Goal: Task Accomplishment & Management: Use online tool/utility

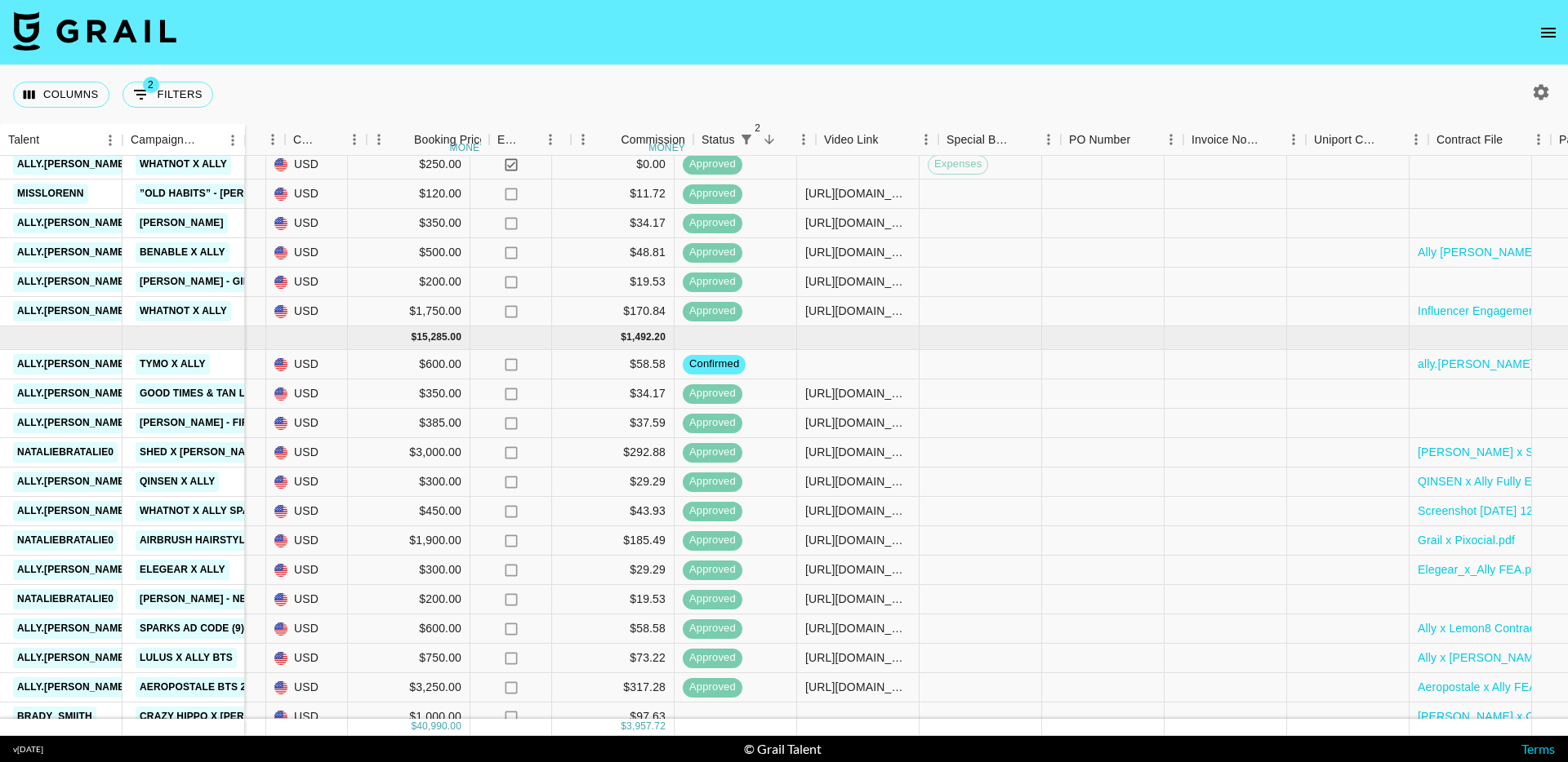
scroll to position [435, 903]
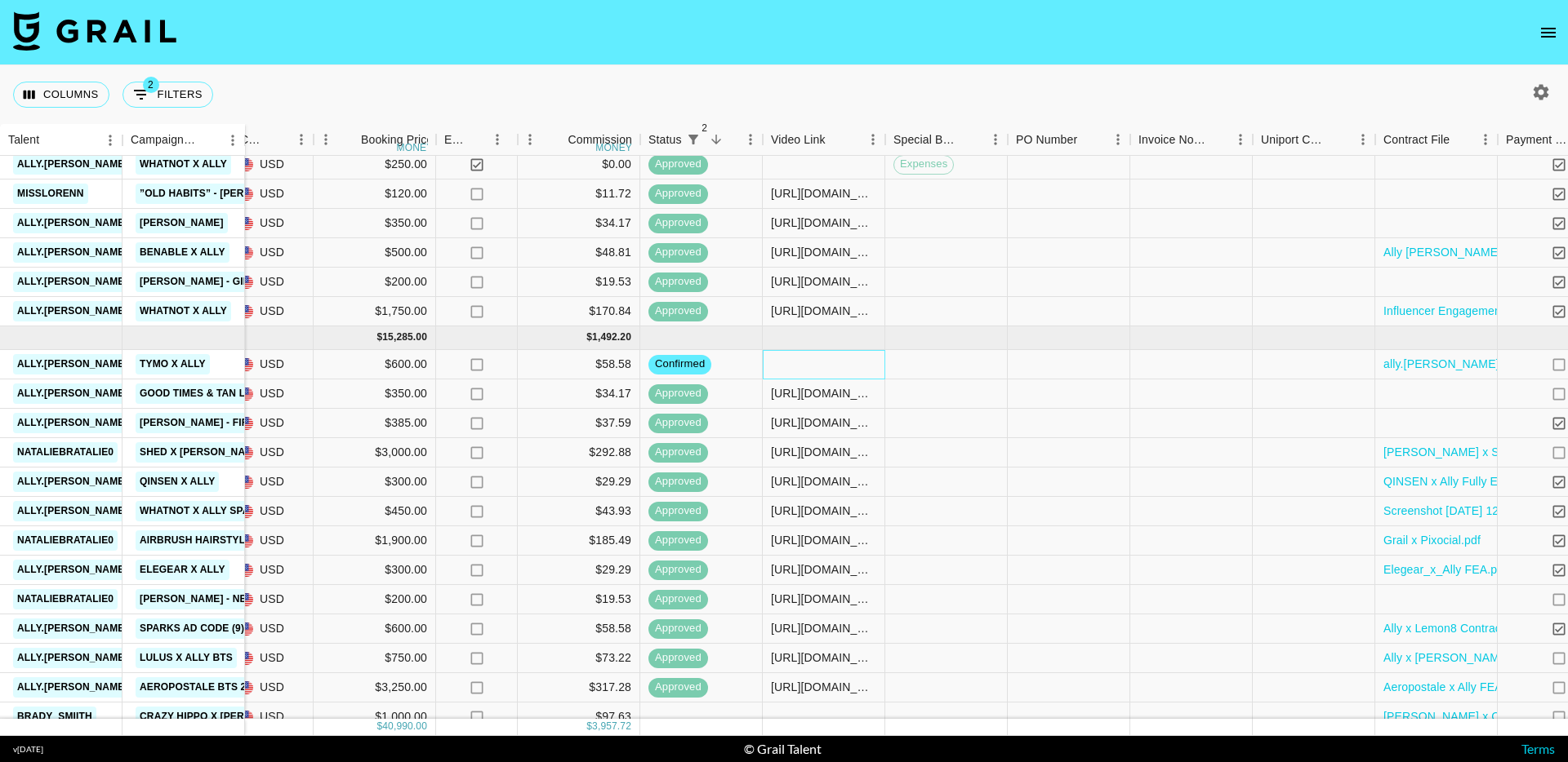
click at [839, 359] on div at bounding box center [823, 364] width 123 height 30
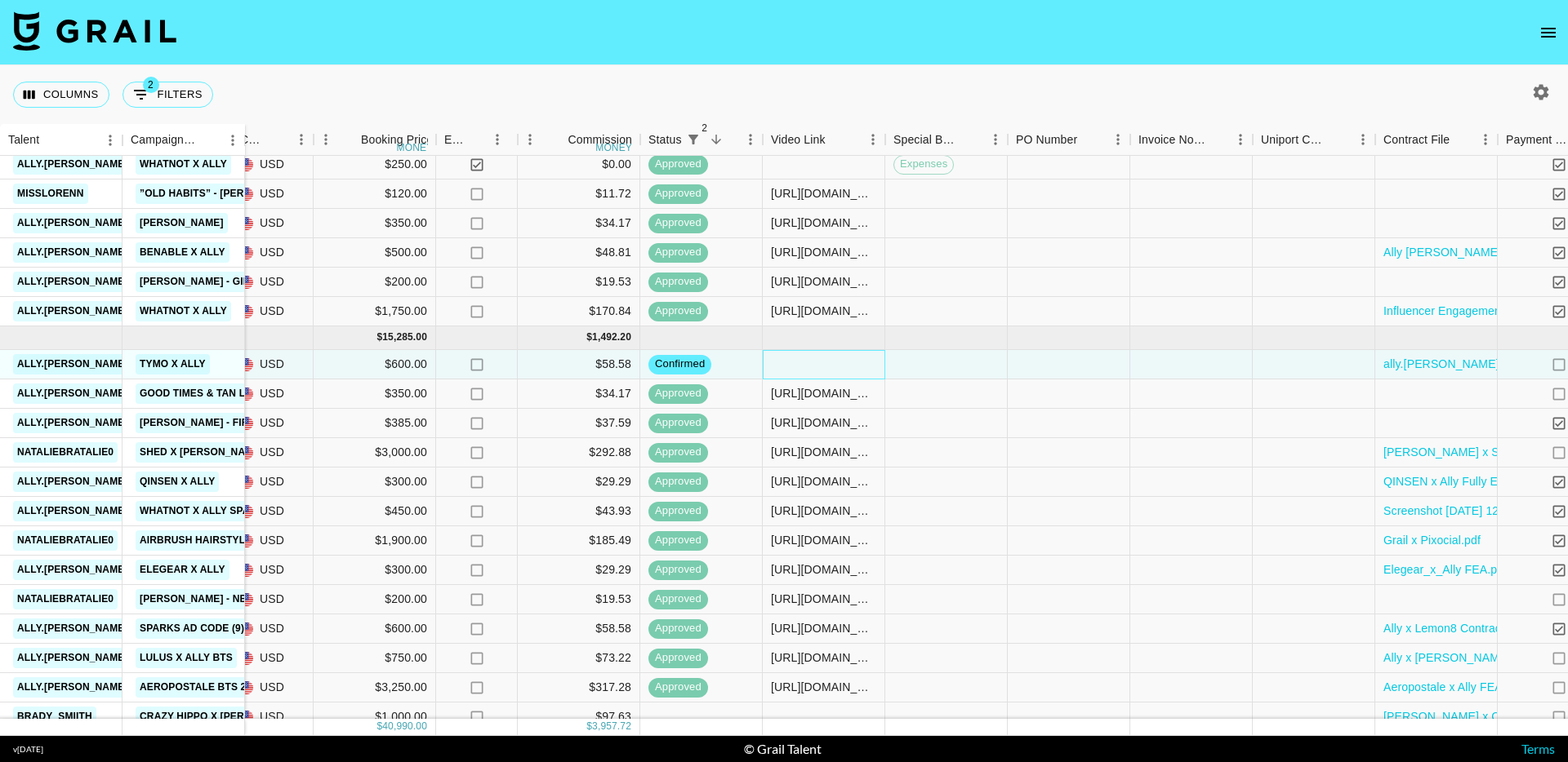
click at [839, 359] on div at bounding box center [823, 364] width 123 height 30
type input "[URL][DOMAIN_NAME][DOMAIN_NAME][PERSON_NAME]"
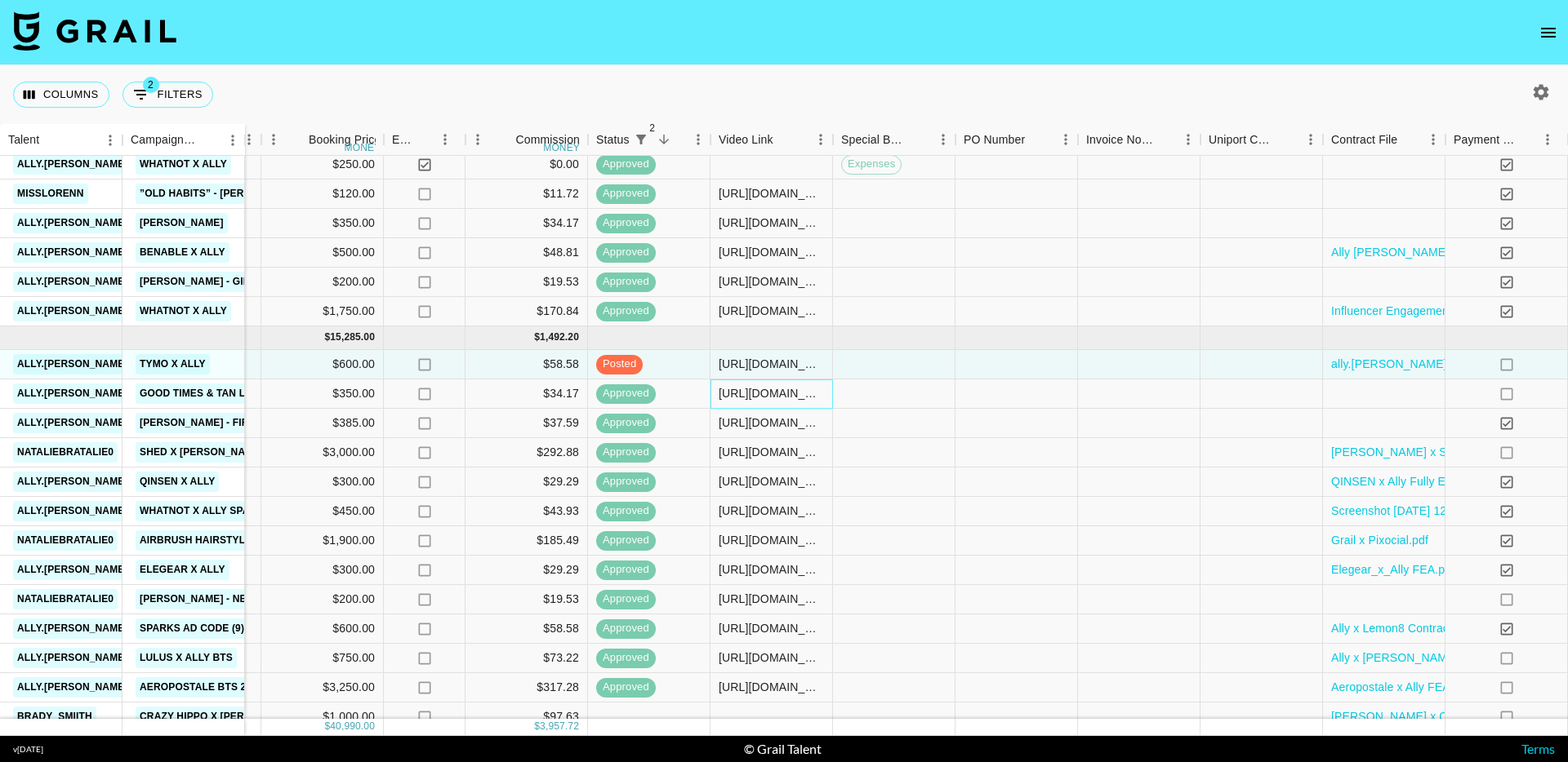
scroll to position [435, 1277]
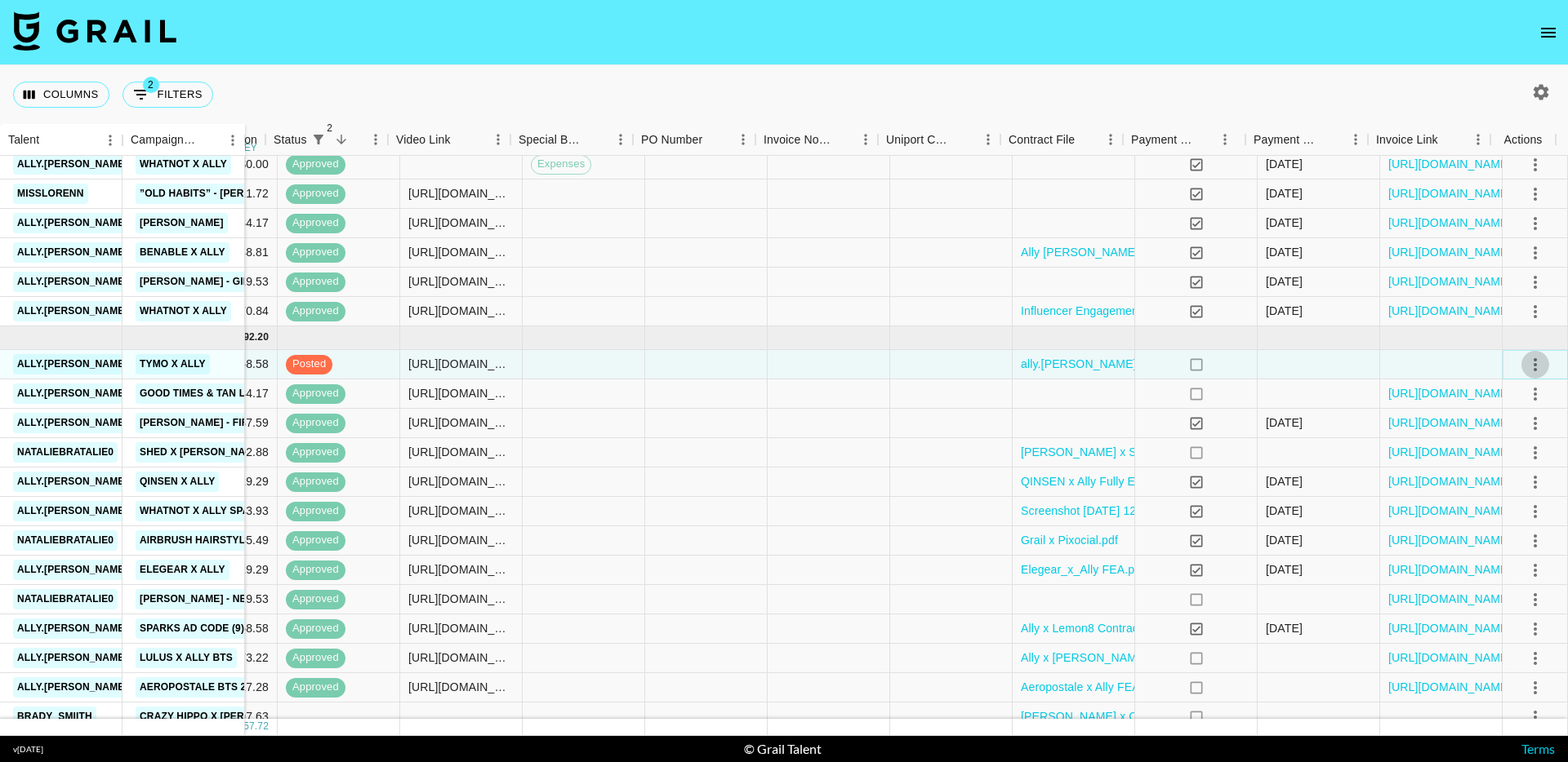
click at [1525, 366] on icon "select merge strategy" at bounding box center [1535, 365] width 20 height 20
click at [1486, 520] on div "Approve" at bounding box center [1500, 517] width 50 height 20
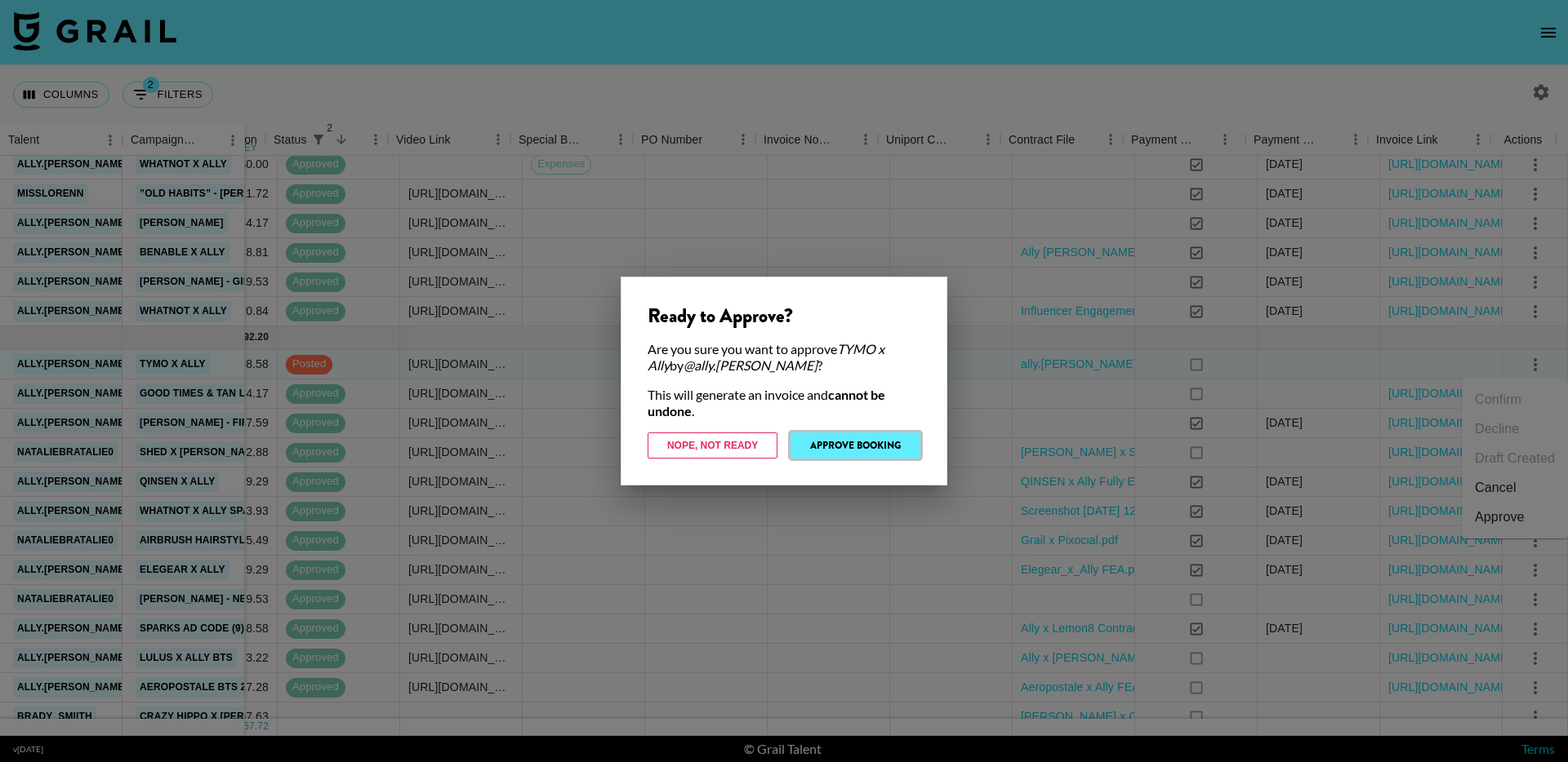
click at [880, 449] on button "Approve Booking" at bounding box center [855, 445] width 130 height 26
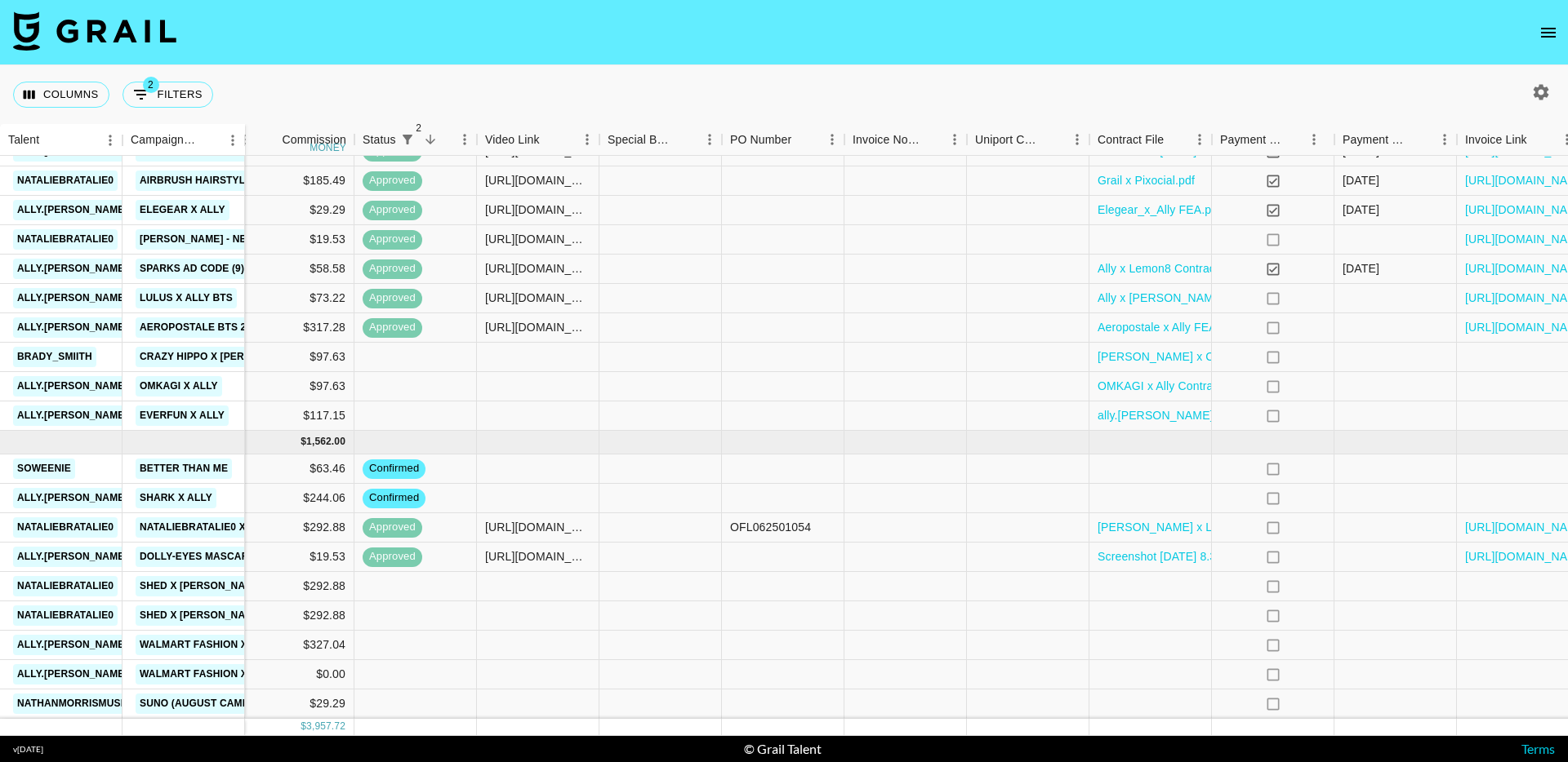
scroll to position [807, 1277]
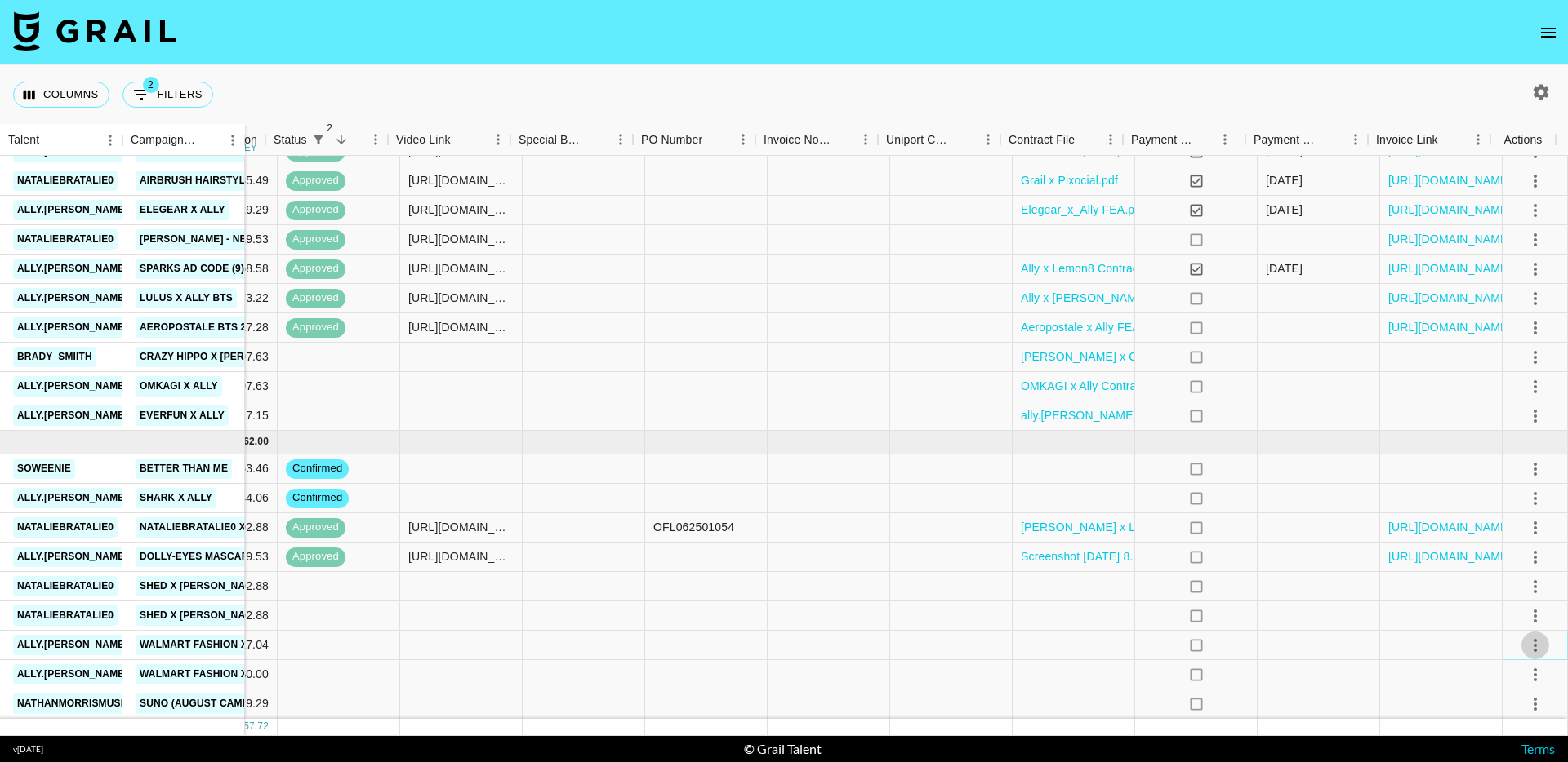
click at [1533, 639] on icon "select merge strategy" at bounding box center [1535, 645] width 4 height 13
click at [1505, 474] on li "Confirm" at bounding box center [1514, 481] width 106 height 30
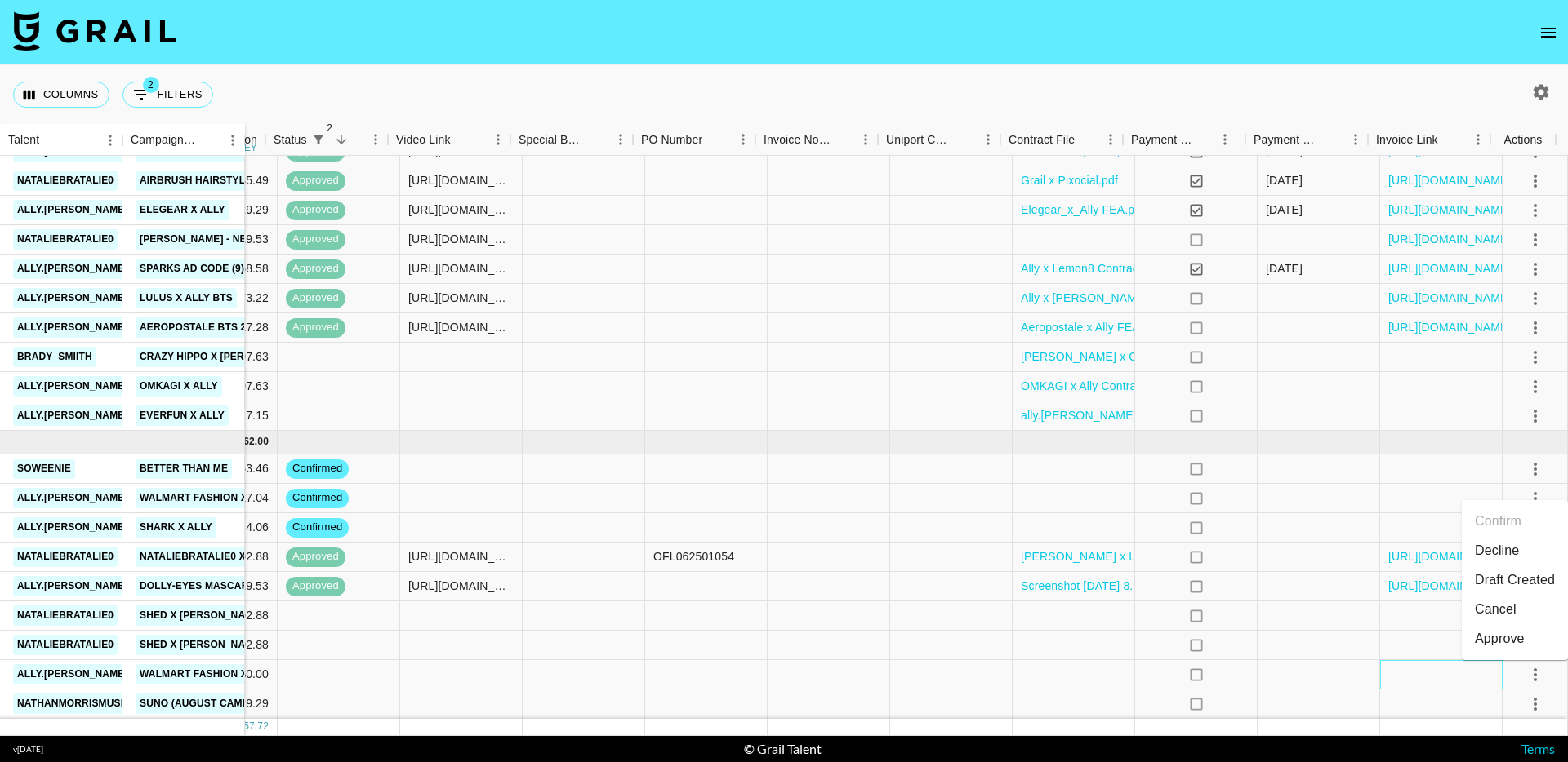
click at [1456, 676] on div at bounding box center [1441, 674] width 123 height 30
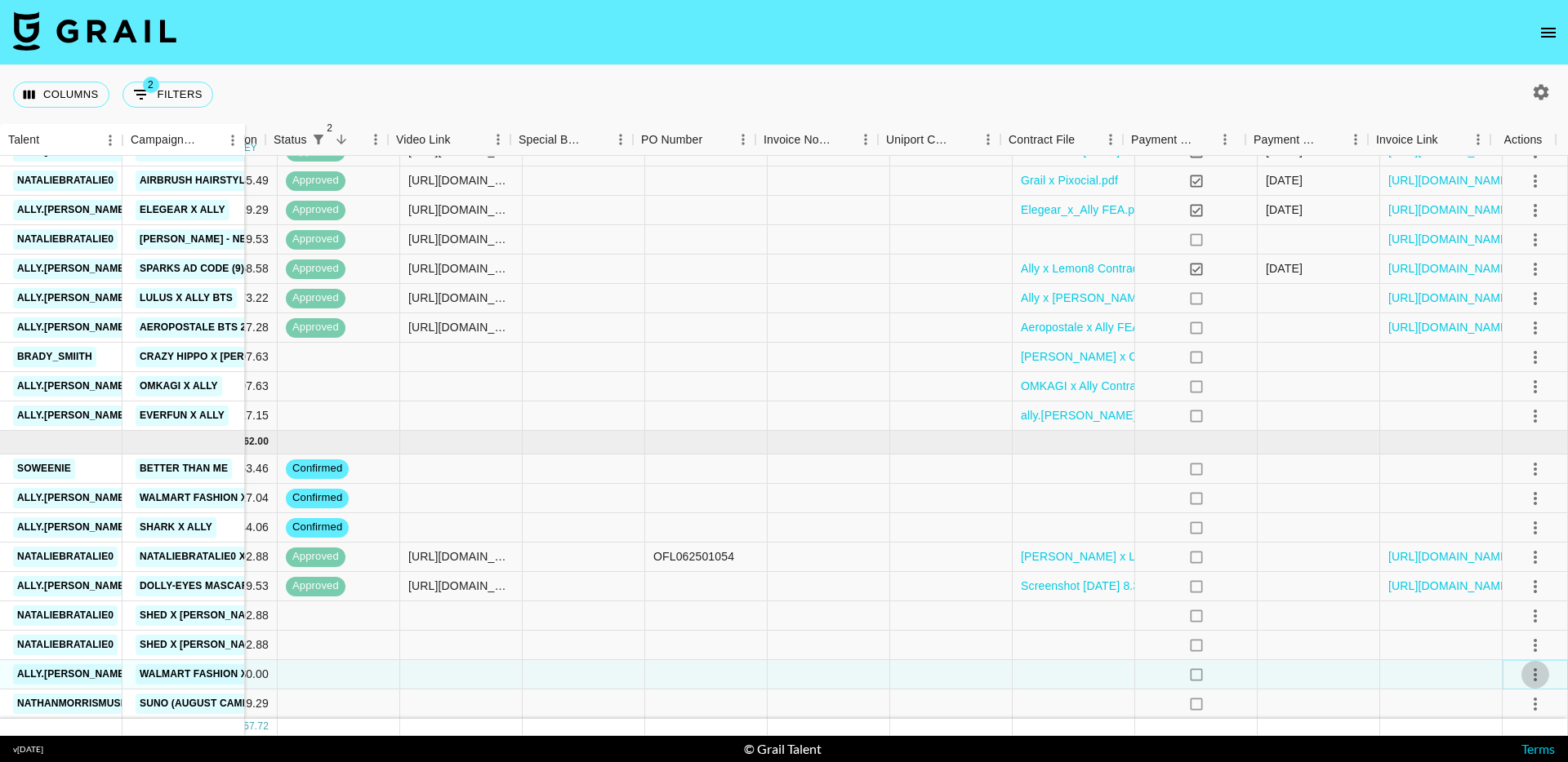
click at [1525, 665] on icon "select merge strategy" at bounding box center [1535, 675] width 20 height 20
click at [1529, 695] on icon "select merge strategy" at bounding box center [1535, 705] width 20 height 20
click at [1514, 541] on li "Confirm" at bounding box center [1514, 539] width 106 height 30
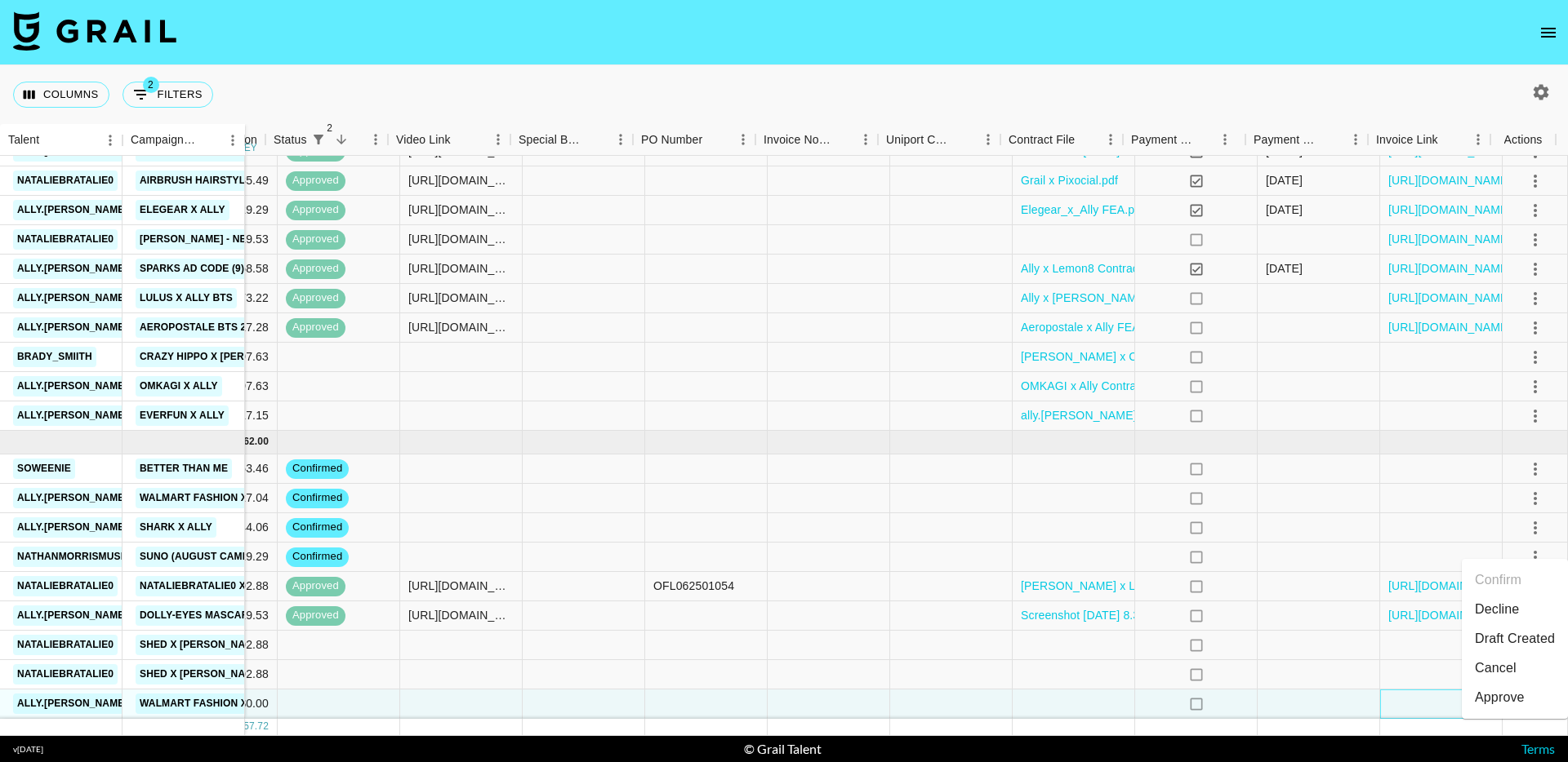
click at [1407, 691] on div at bounding box center [1441, 704] width 123 height 30
click at [1526, 695] on icon "select merge strategy" at bounding box center [1535, 705] width 20 height 20
click at [1499, 664] on div "Approve" at bounding box center [1500, 657] width 50 height 20
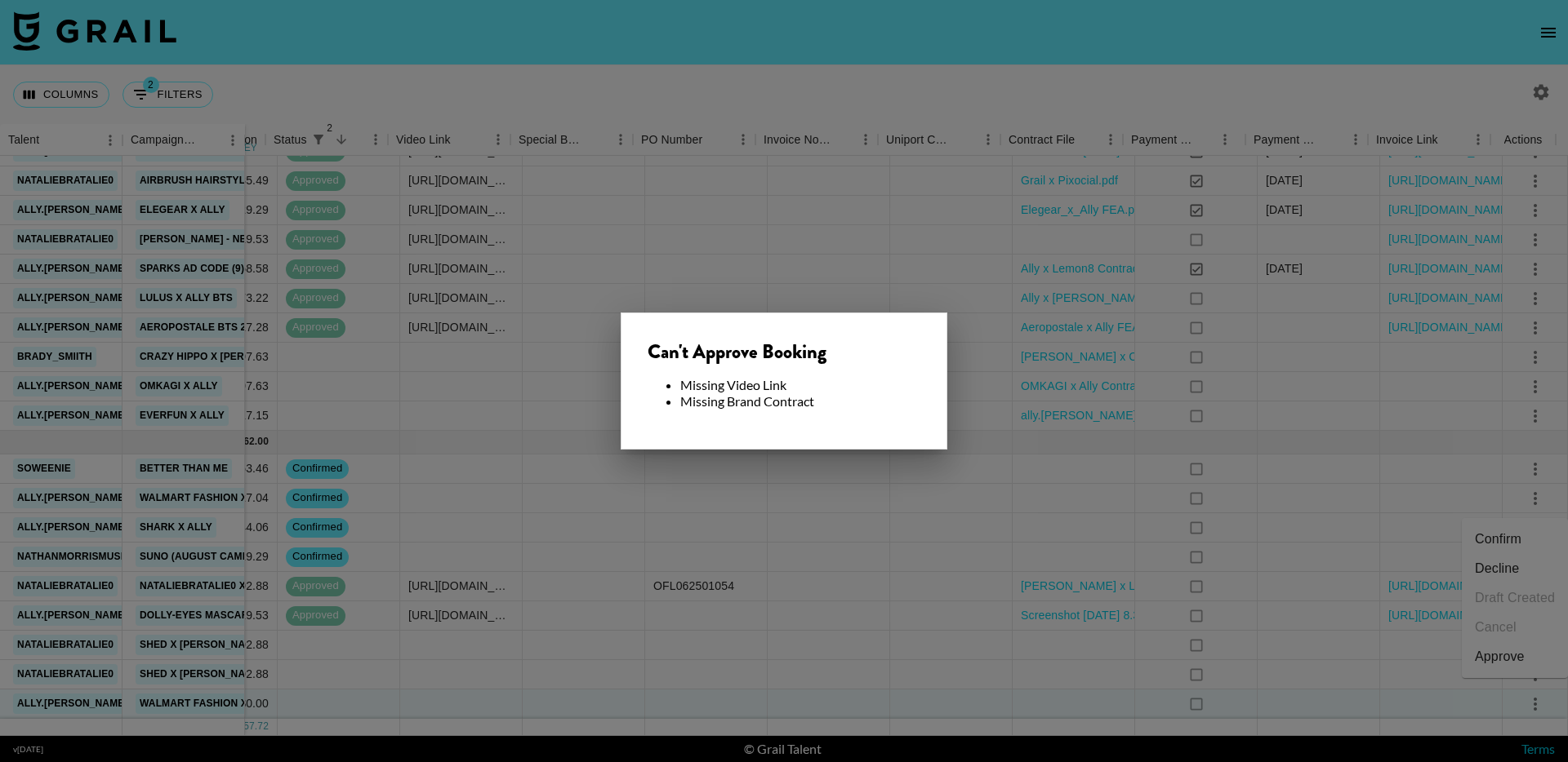
click at [858, 560] on div at bounding box center [784, 381] width 1568 height 762
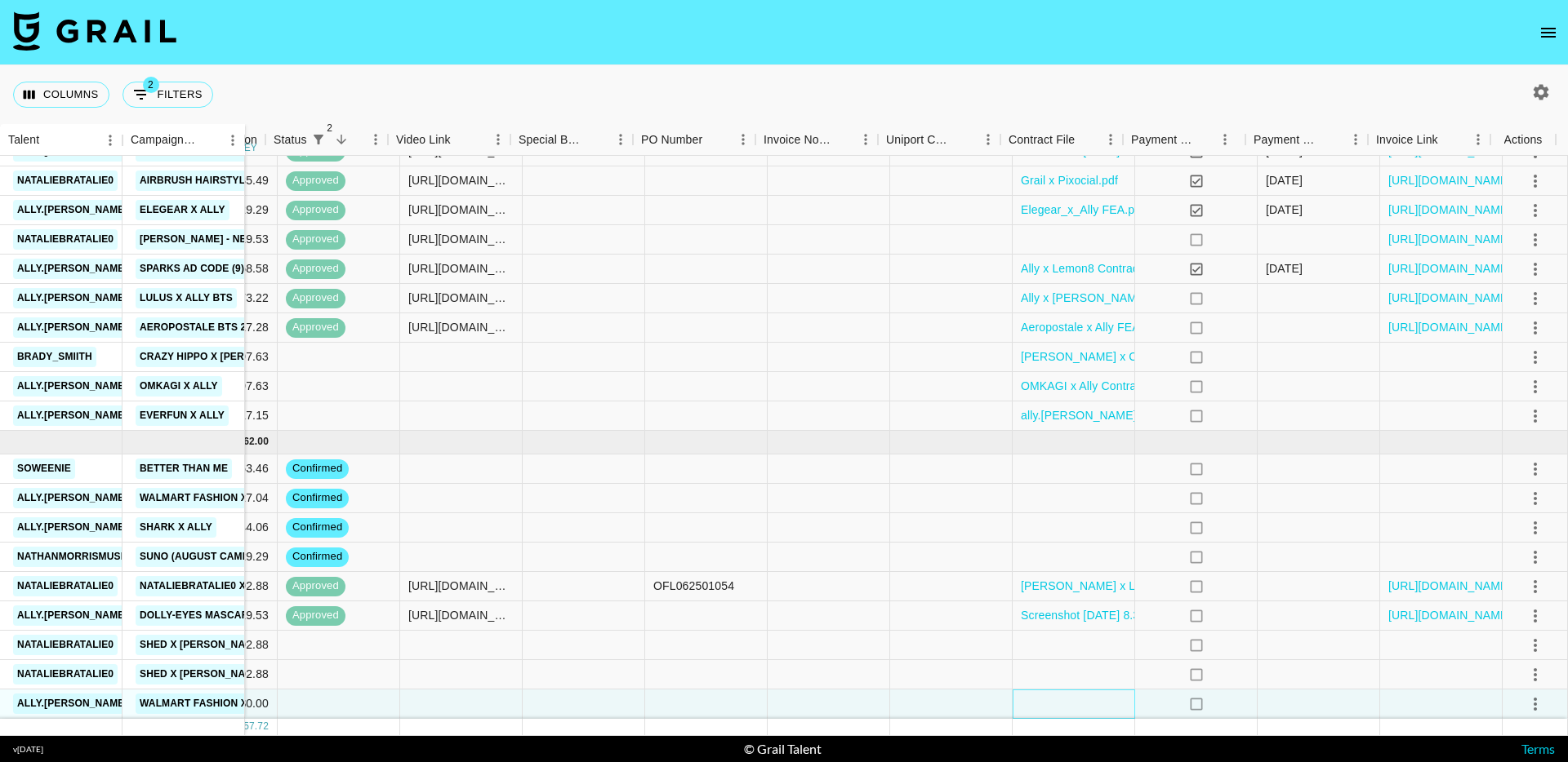
click at [1059, 695] on div at bounding box center [1074, 704] width 123 height 30
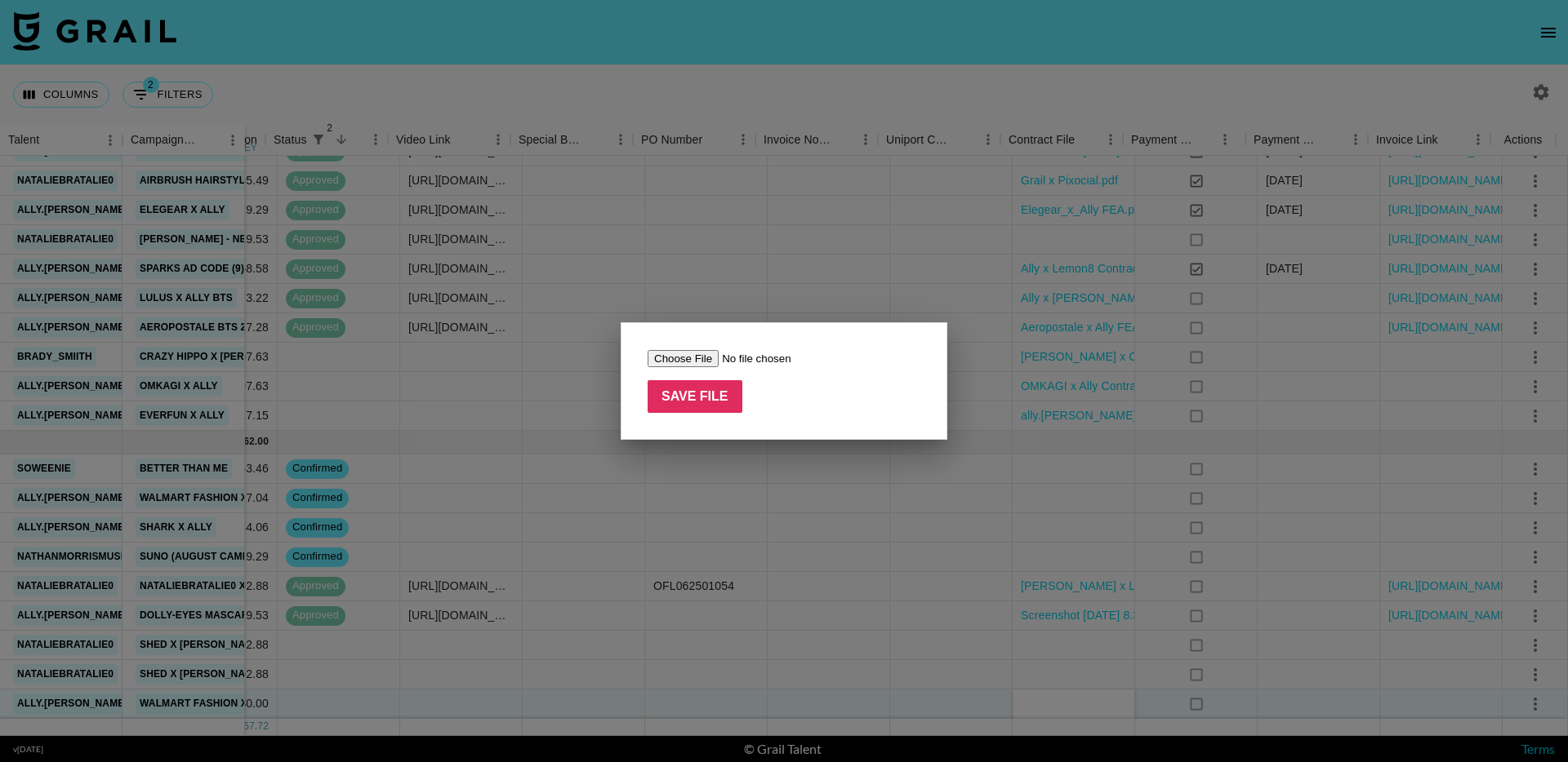
click at [753, 306] on div at bounding box center [784, 381] width 1568 height 762
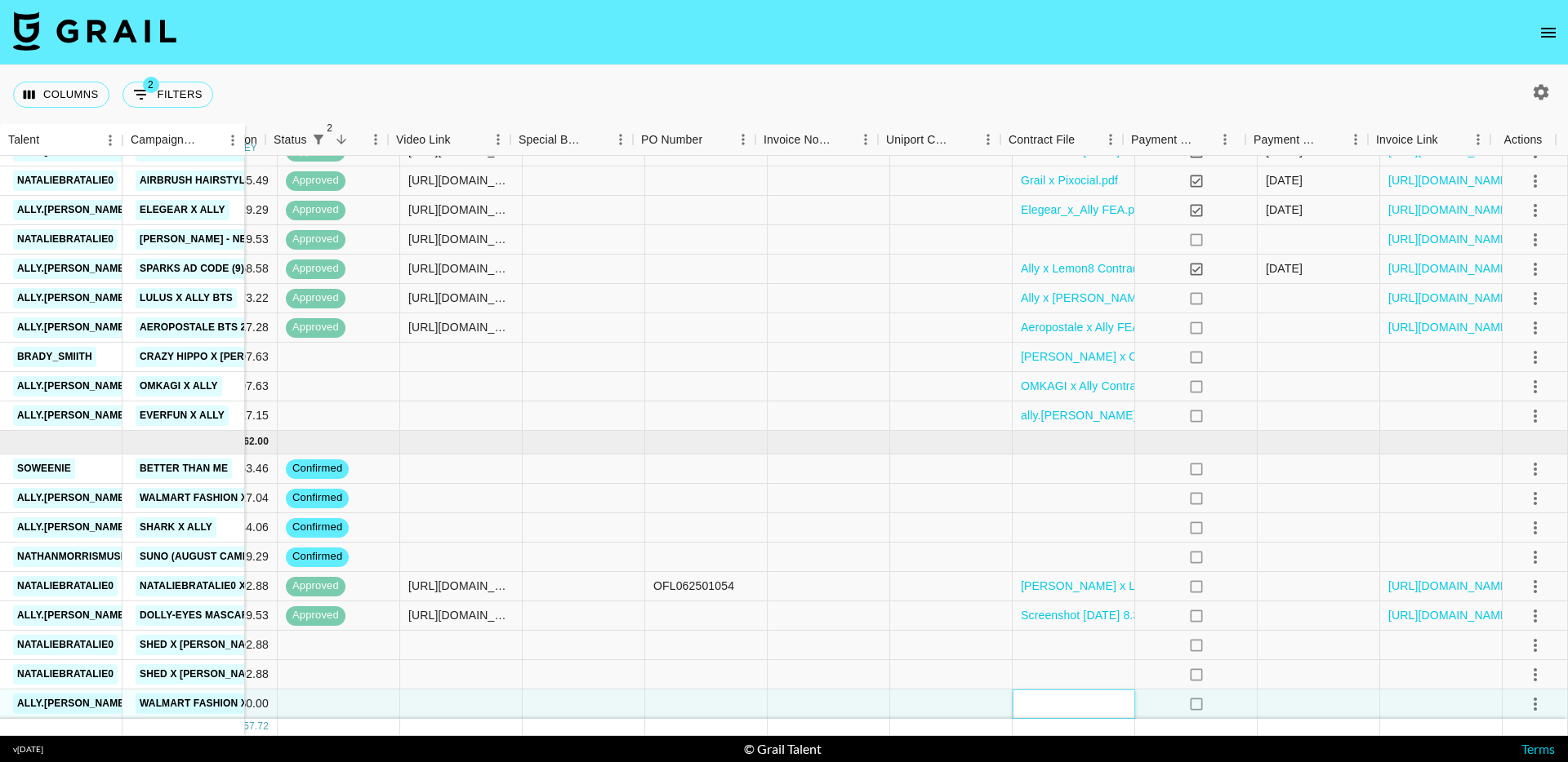
click at [1078, 691] on div at bounding box center [1074, 704] width 123 height 30
click at [1049, 704] on div at bounding box center [1074, 704] width 123 height 30
click at [1049, 701] on div at bounding box center [1074, 704] width 123 height 30
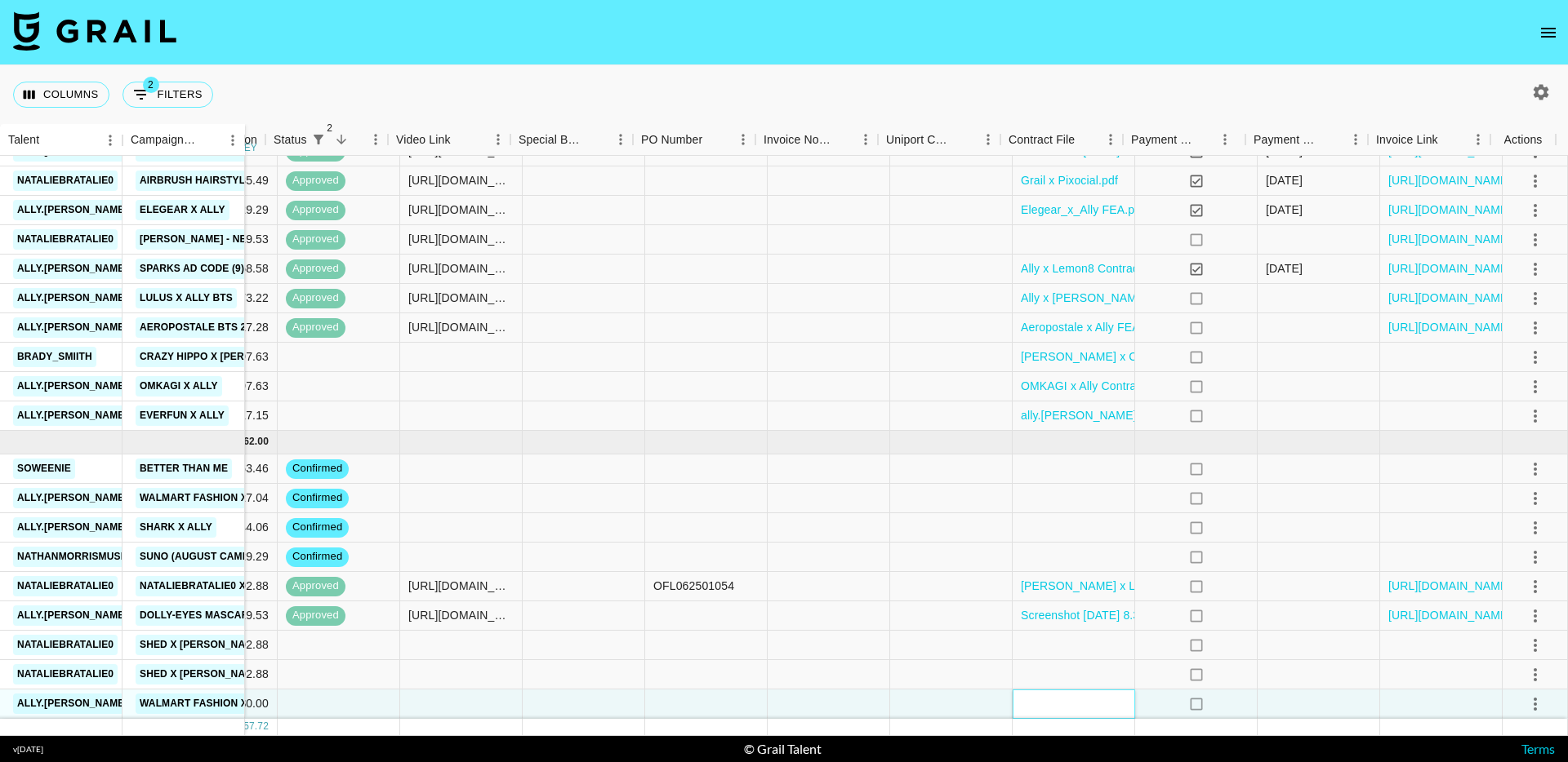
click at [1046, 692] on div at bounding box center [1074, 704] width 123 height 30
click at [1047, 691] on div at bounding box center [1074, 704] width 123 height 30
drag, startPoint x: 950, startPoint y: 686, endPoint x: 1002, endPoint y: 688, distance: 52.0
click at [950, 689] on div at bounding box center [951, 704] width 123 height 30
click at [1048, 693] on div at bounding box center [1074, 704] width 123 height 30
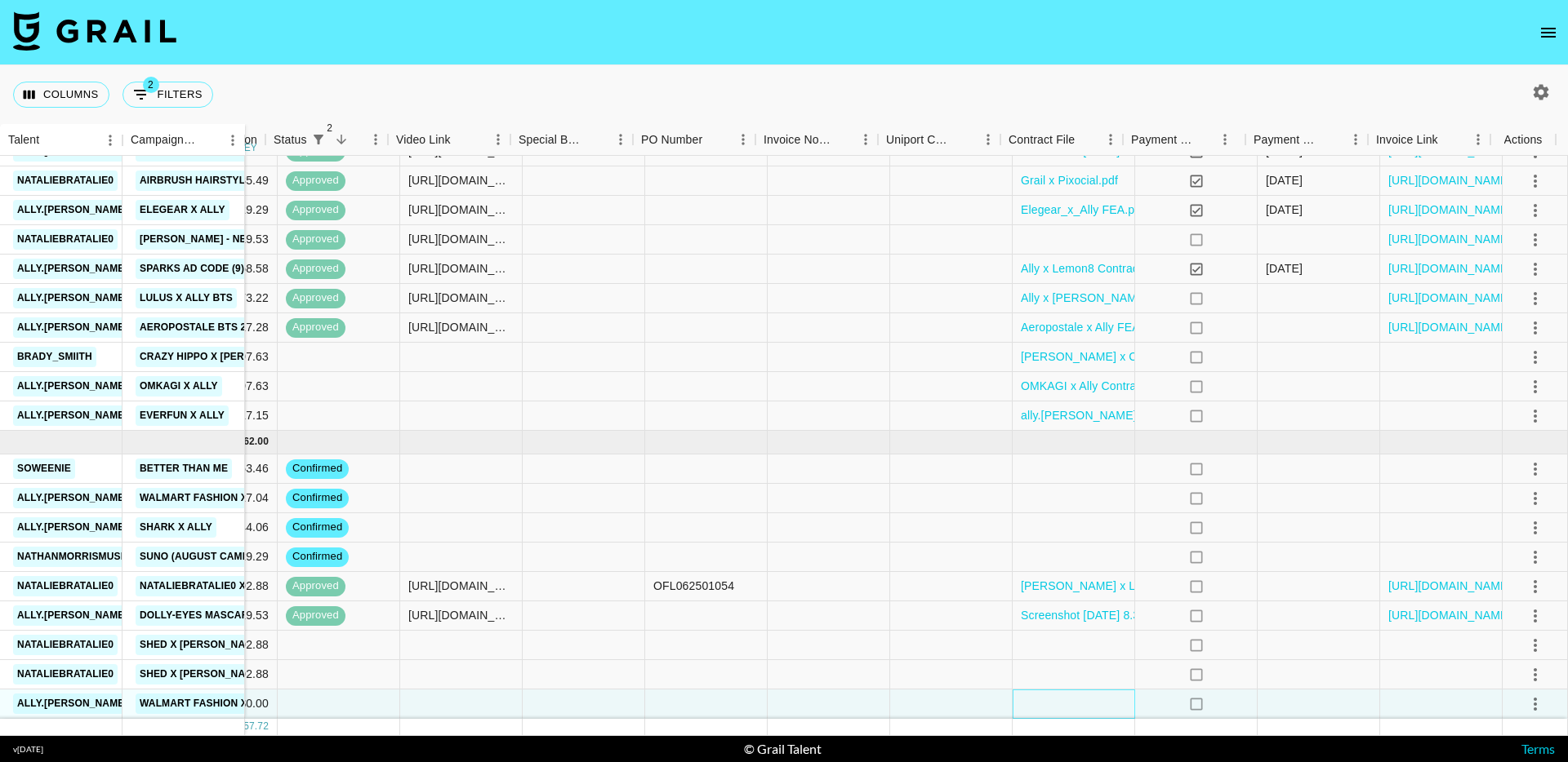
click at [1049, 693] on div at bounding box center [1074, 704] width 123 height 30
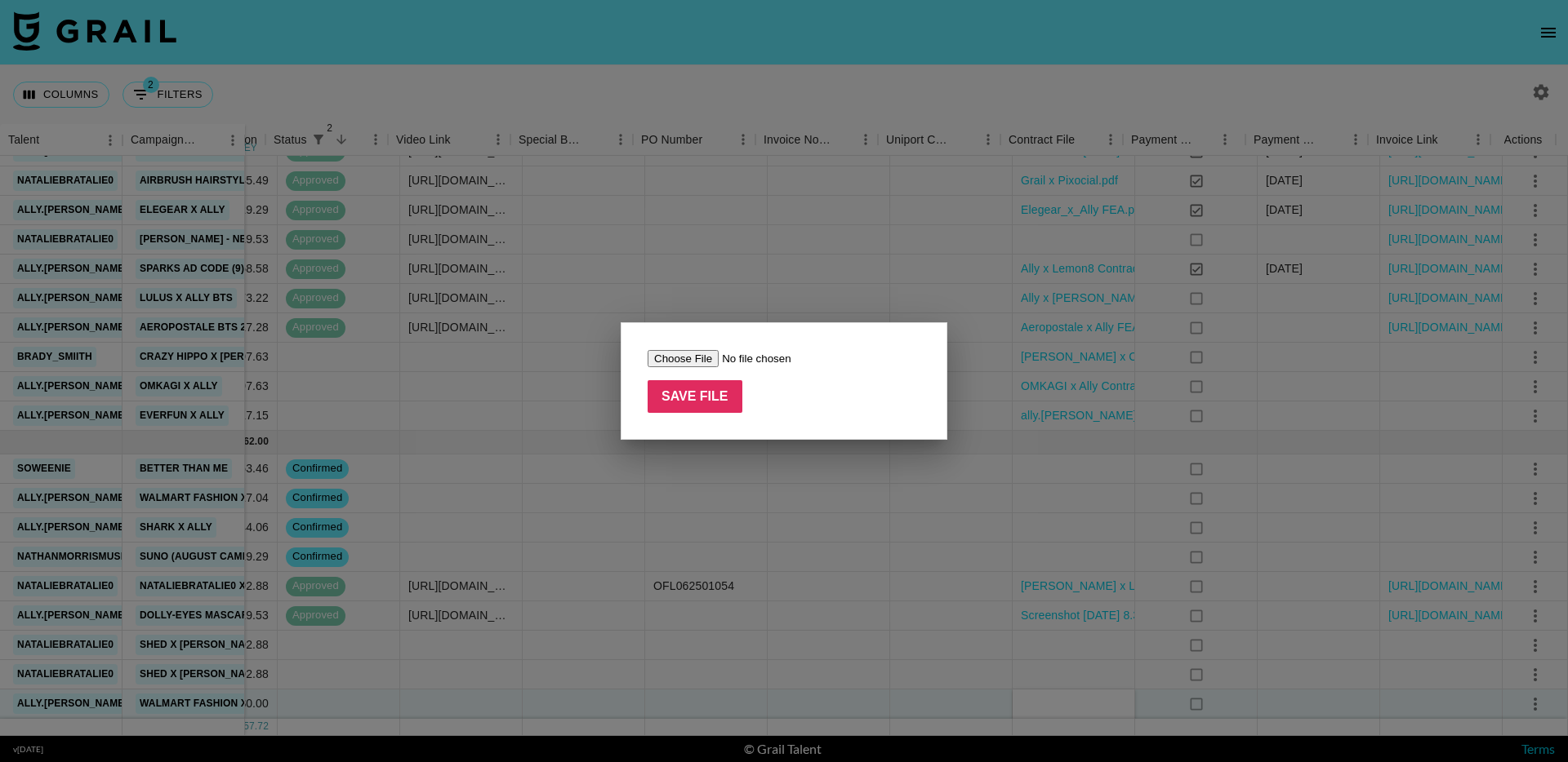
click at [1050, 693] on div at bounding box center [784, 381] width 1568 height 762
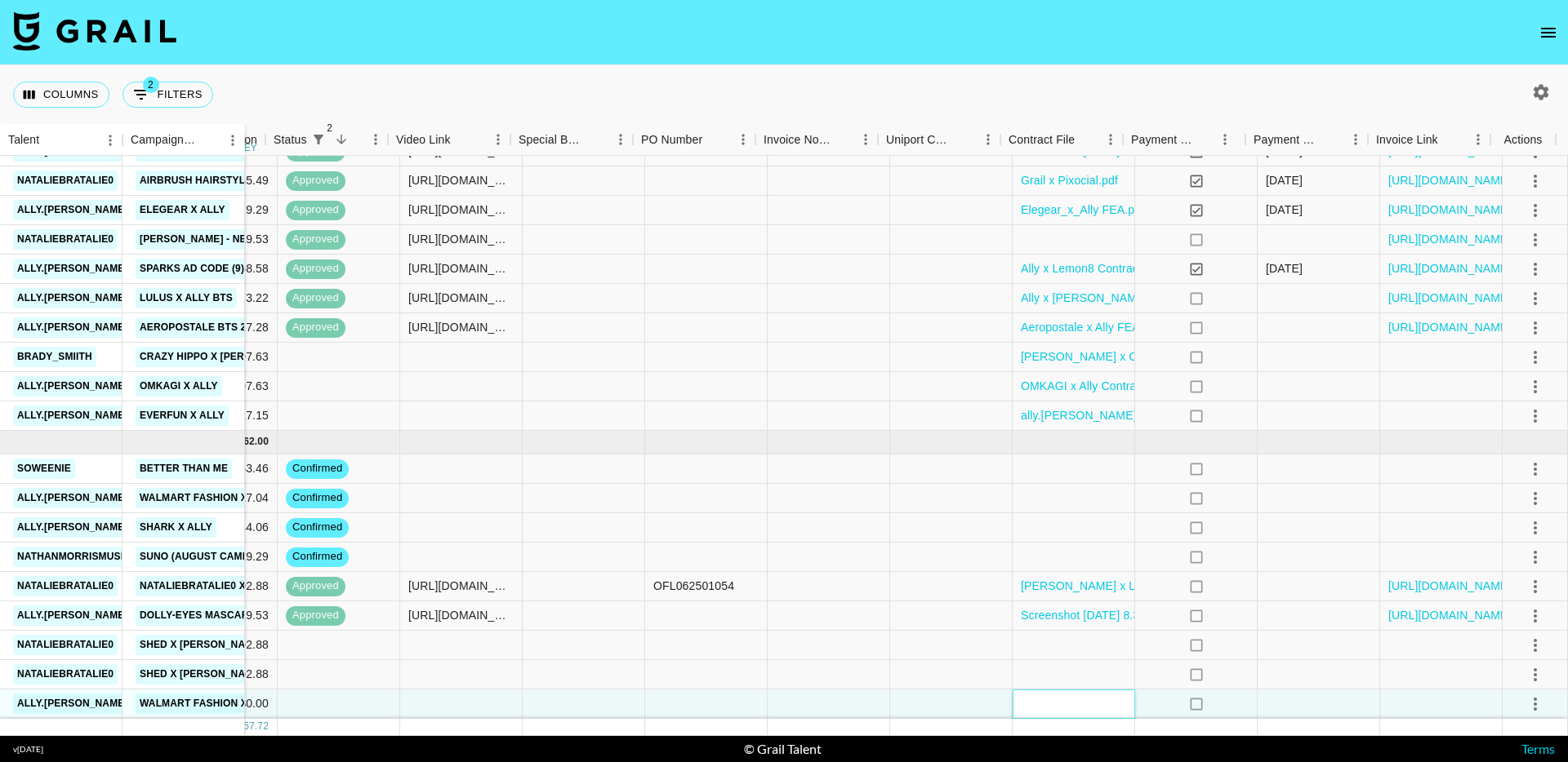
click at [1062, 689] on div at bounding box center [1074, 704] width 123 height 30
click at [962, 689] on div at bounding box center [951, 704] width 123 height 30
click at [1043, 689] on div at bounding box center [1074, 704] width 123 height 30
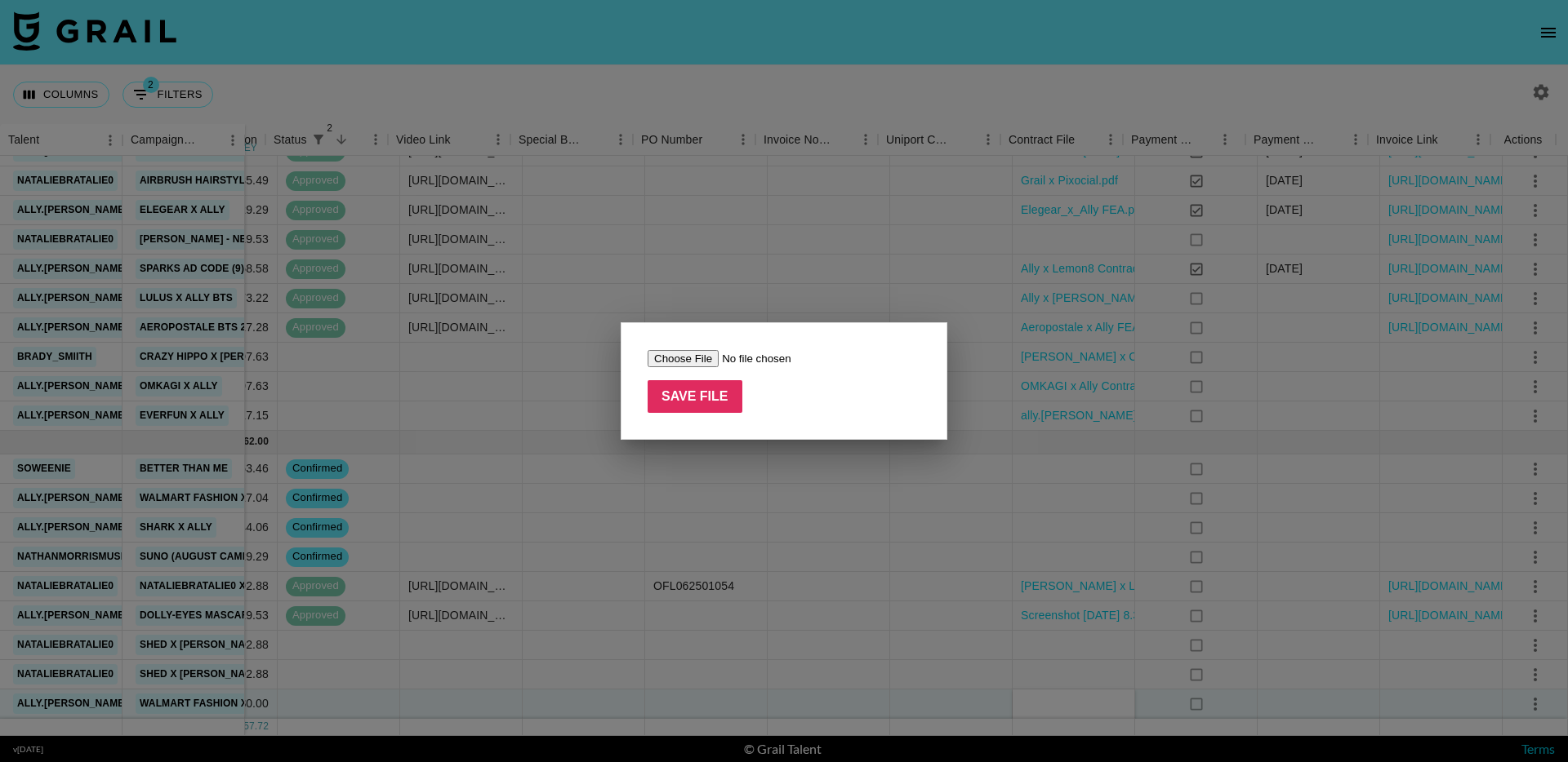
click at [703, 359] on input "file" at bounding box center [751, 358] width 206 height 17
type input "C:\fakepath\Screenshot [DATE] 9.23.42 PM.png"
click at [691, 396] on input "Save File" at bounding box center [695, 396] width 95 height 32
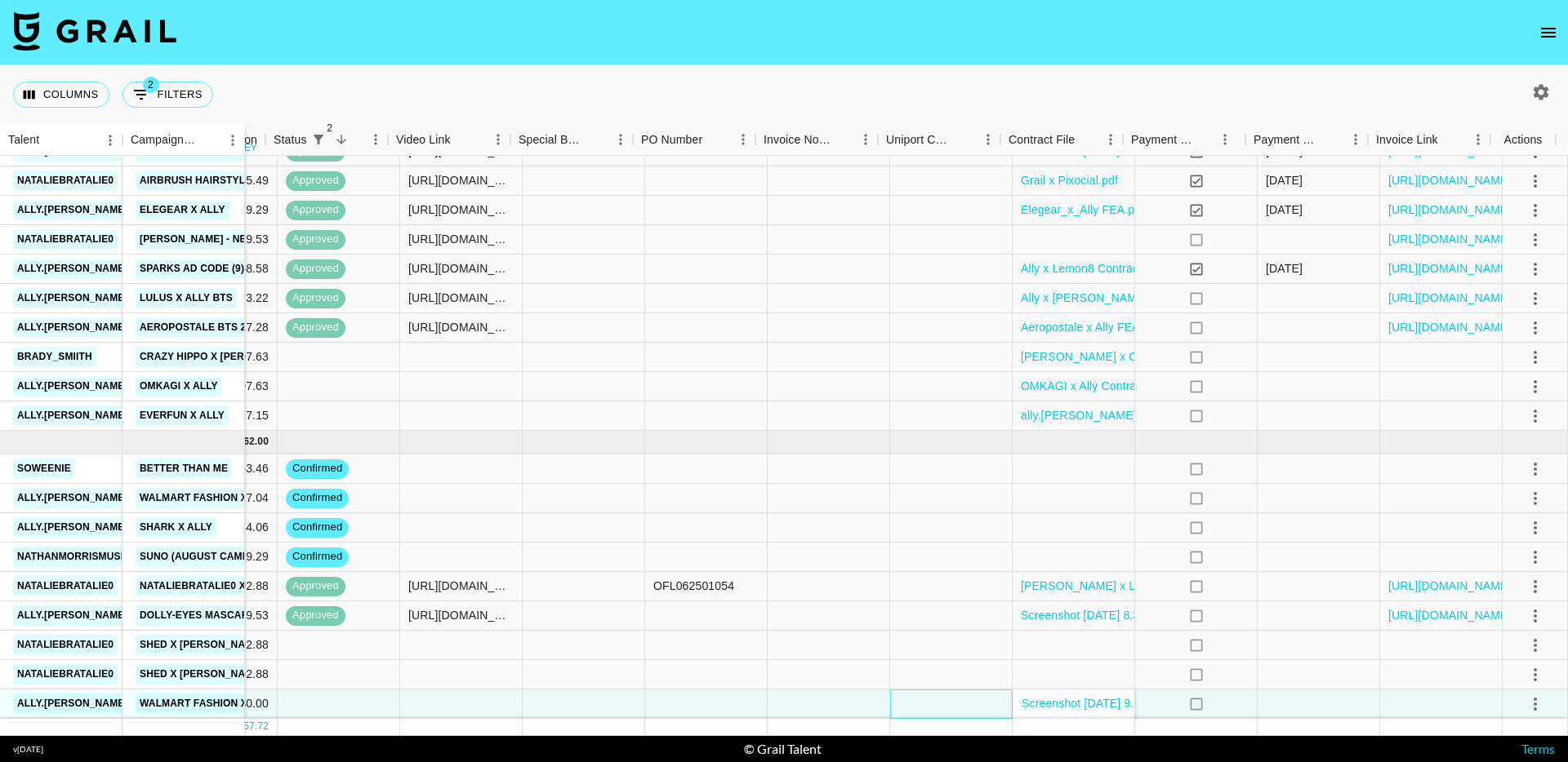
click at [925, 689] on div at bounding box center [951, 704] width 123 height 30
click at [479, 698] on div at bounding box center [461, 704] width 123 height 30
paste input "[URL][DOMAIN_NAME][DOMAIN_NAME][PERSON_NAME]"
type input "[URL][DOMAIN_NAME][DOMAIN_NAME][PERSON_NAME]"
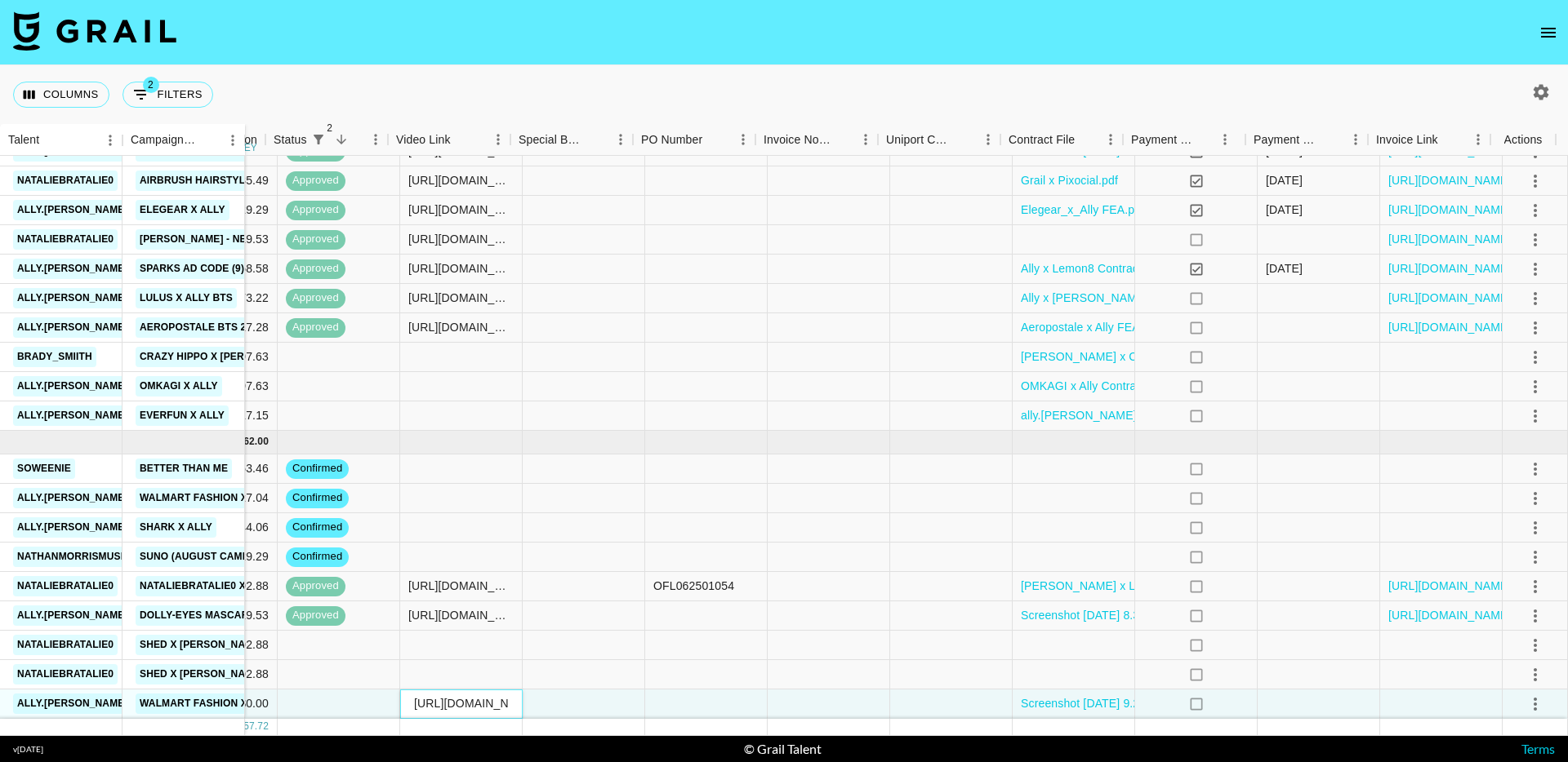
scroll to position [0, 628]
click at [1530, 695] on icon "select merge strategy" at bounding box center [1535, 705] width 20 height 20
click at [1522, 650] on div "Approve" at bounding box center [1500, 657] width 50 height 20
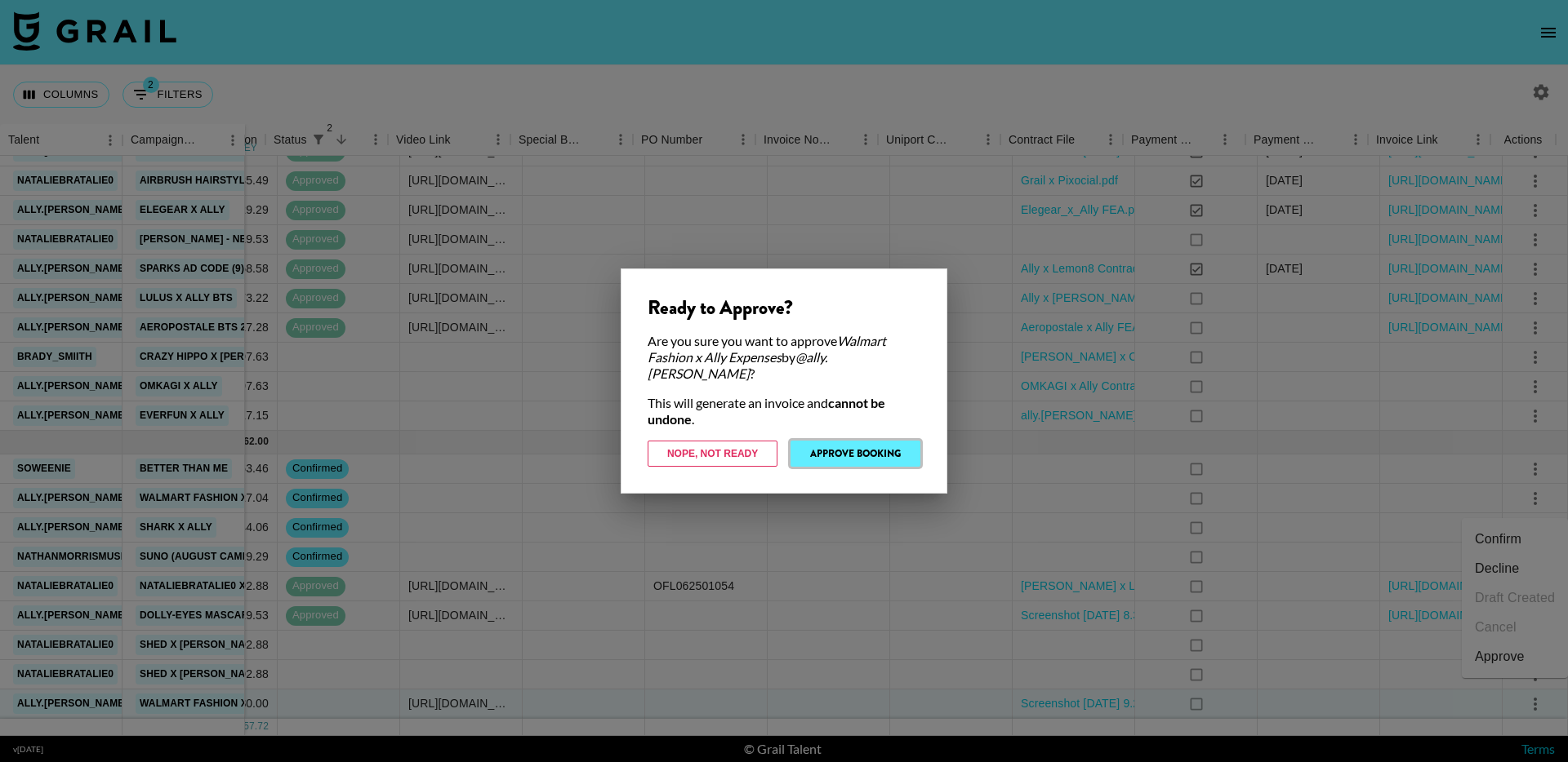
click at [864, 445] on button "Approve Booking" at bounding box center [855, 454] width 130 height 26
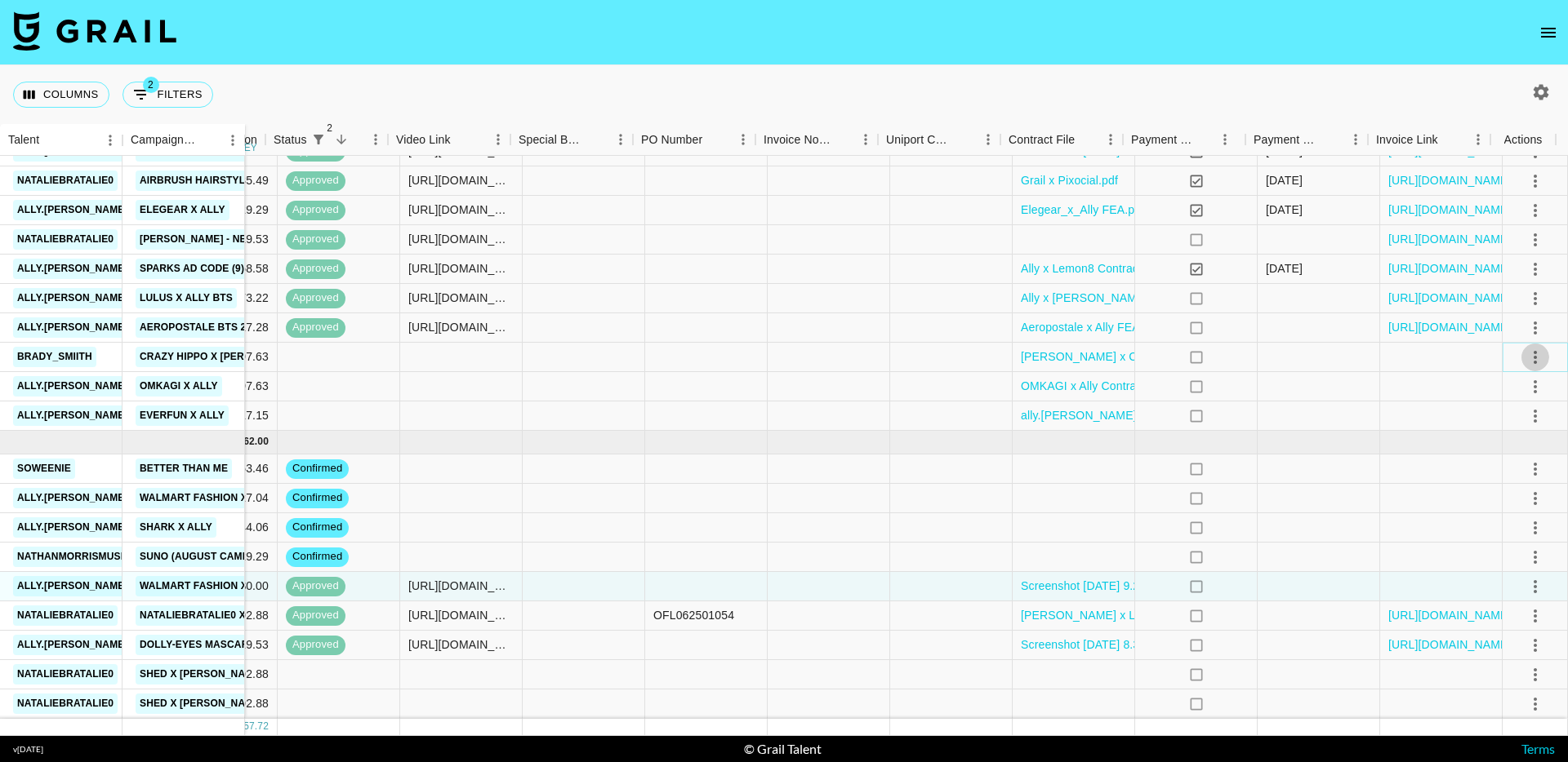
click at [1527, 348] on icon "select merge strategy" at bounding box center [1535, 358] width 20 height 20
click at [1492, 381] on li "Confirm" at bounding box center [1514, 380] width 106 height 30
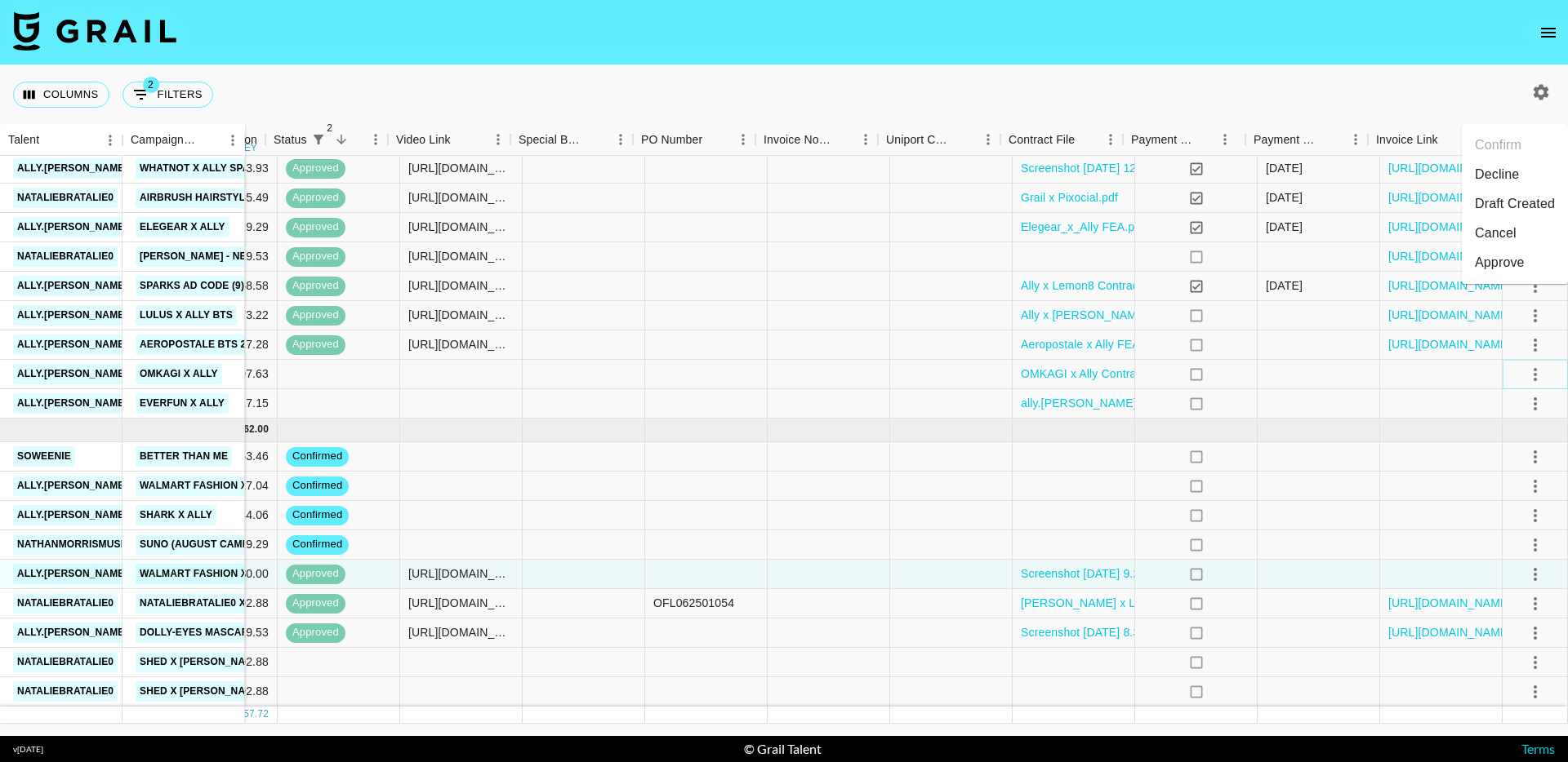
click at [1533, 368] on icon "select merge strategy" at bounding box center [1535, 375] width 4 height 13
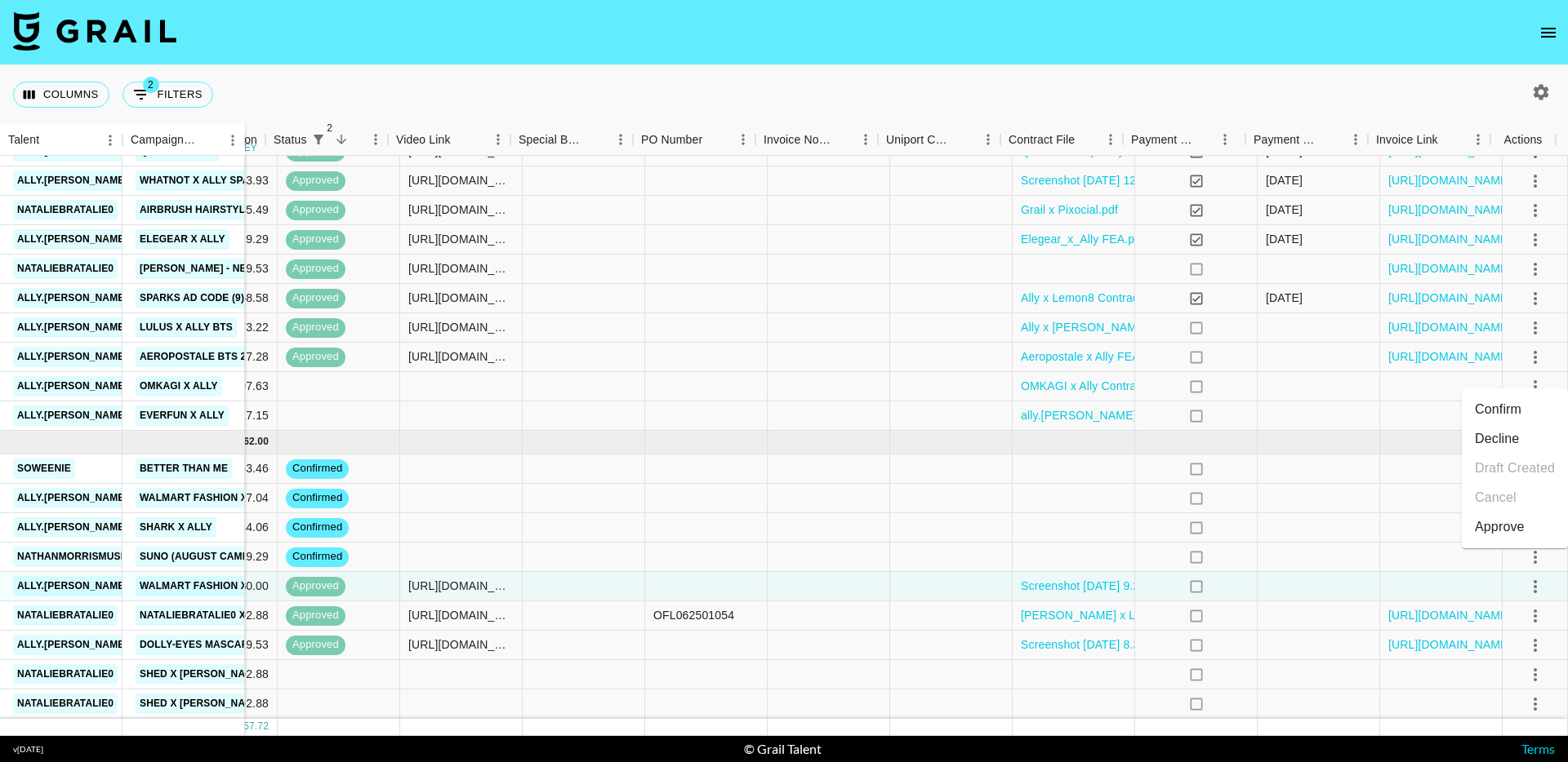
click at [1519, 398] on li "Confirm" at bounding box center [1514, 410] width 106 height 30
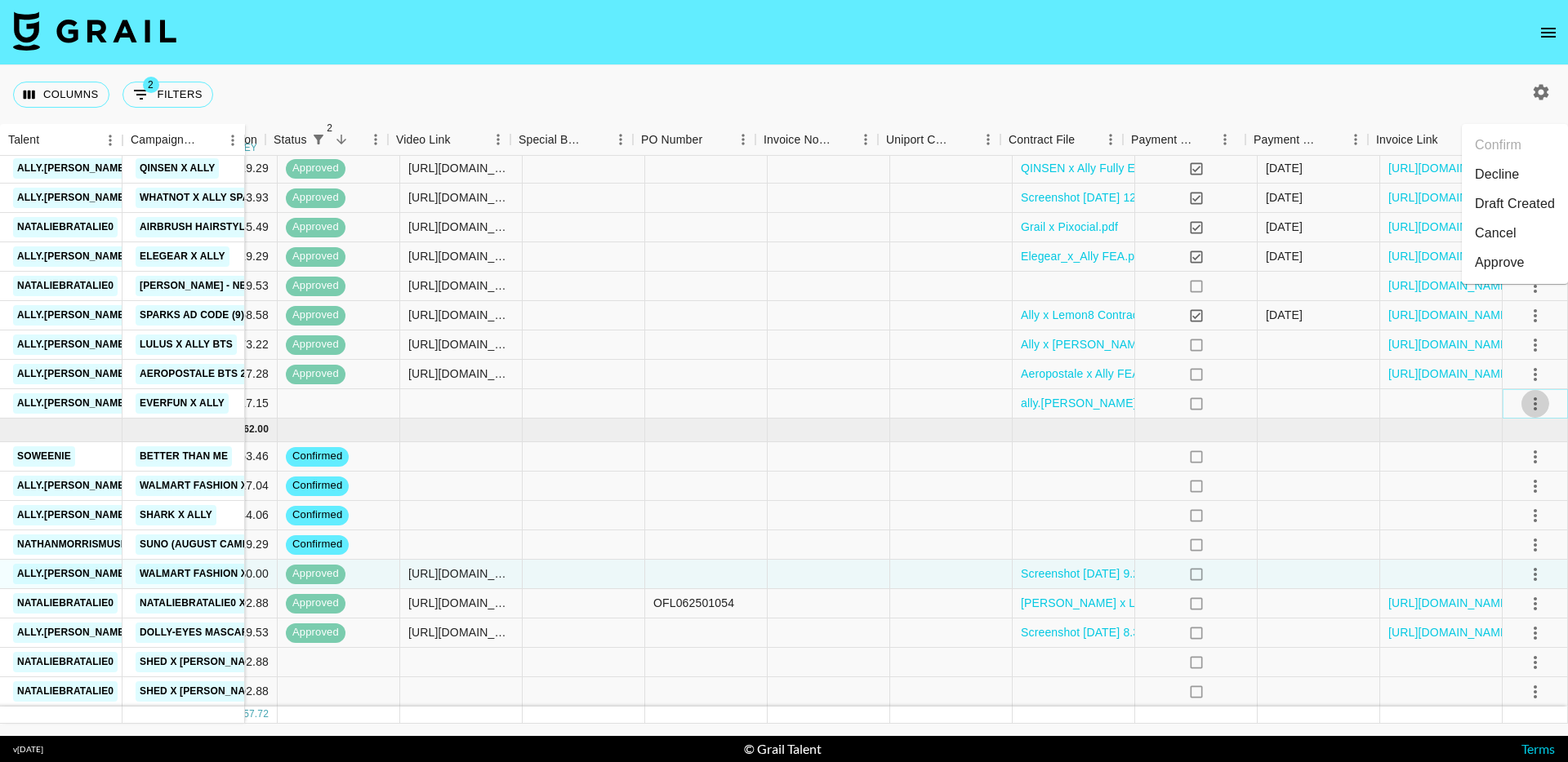
click at [1525, 396] on icon "select merge strategy" at bounding box center [1535, 404] width 20 height 20
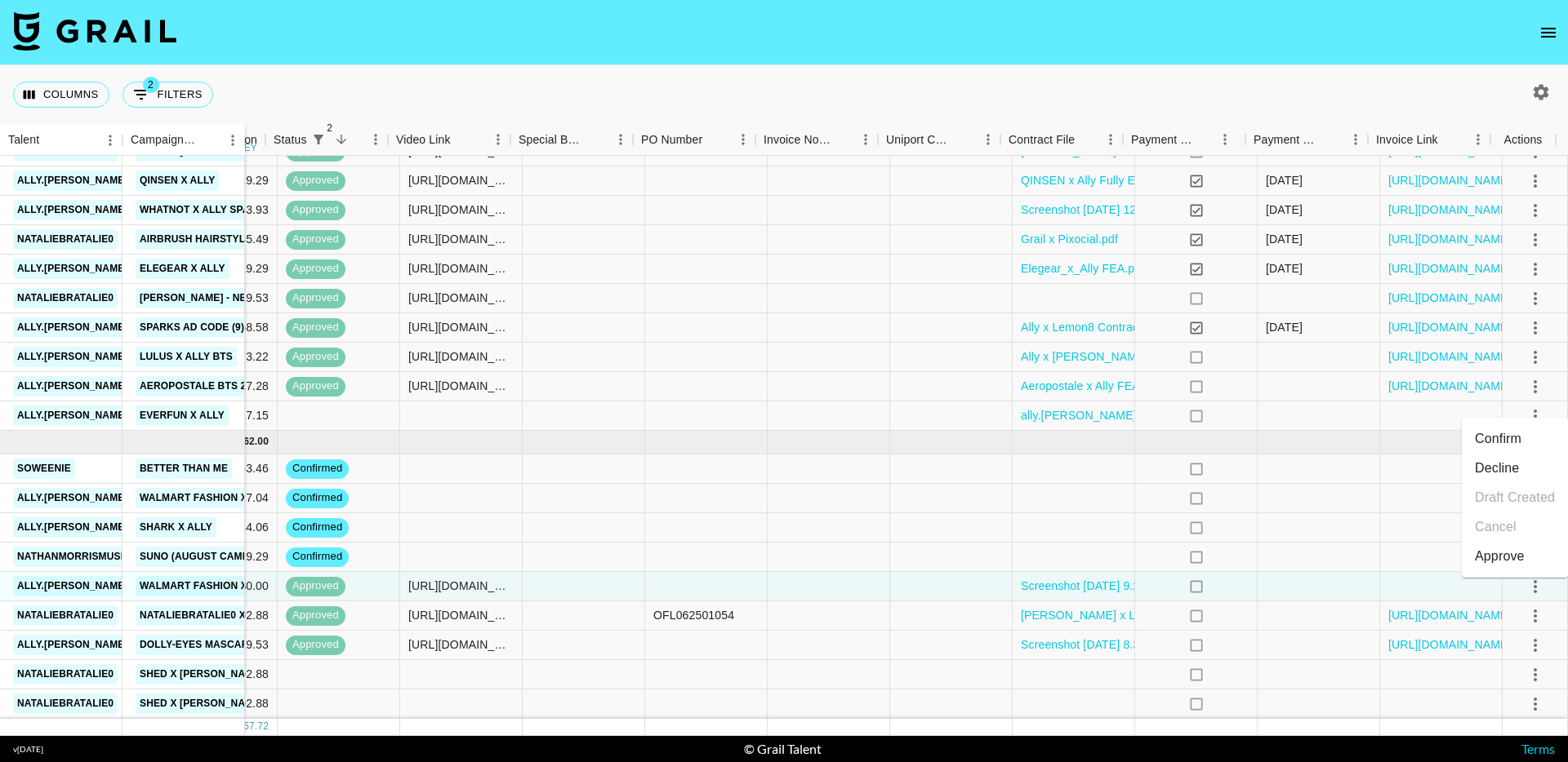
click at [1514, 428] on li "Confirm" at bounding box center [1514, 438] width 106 height 30
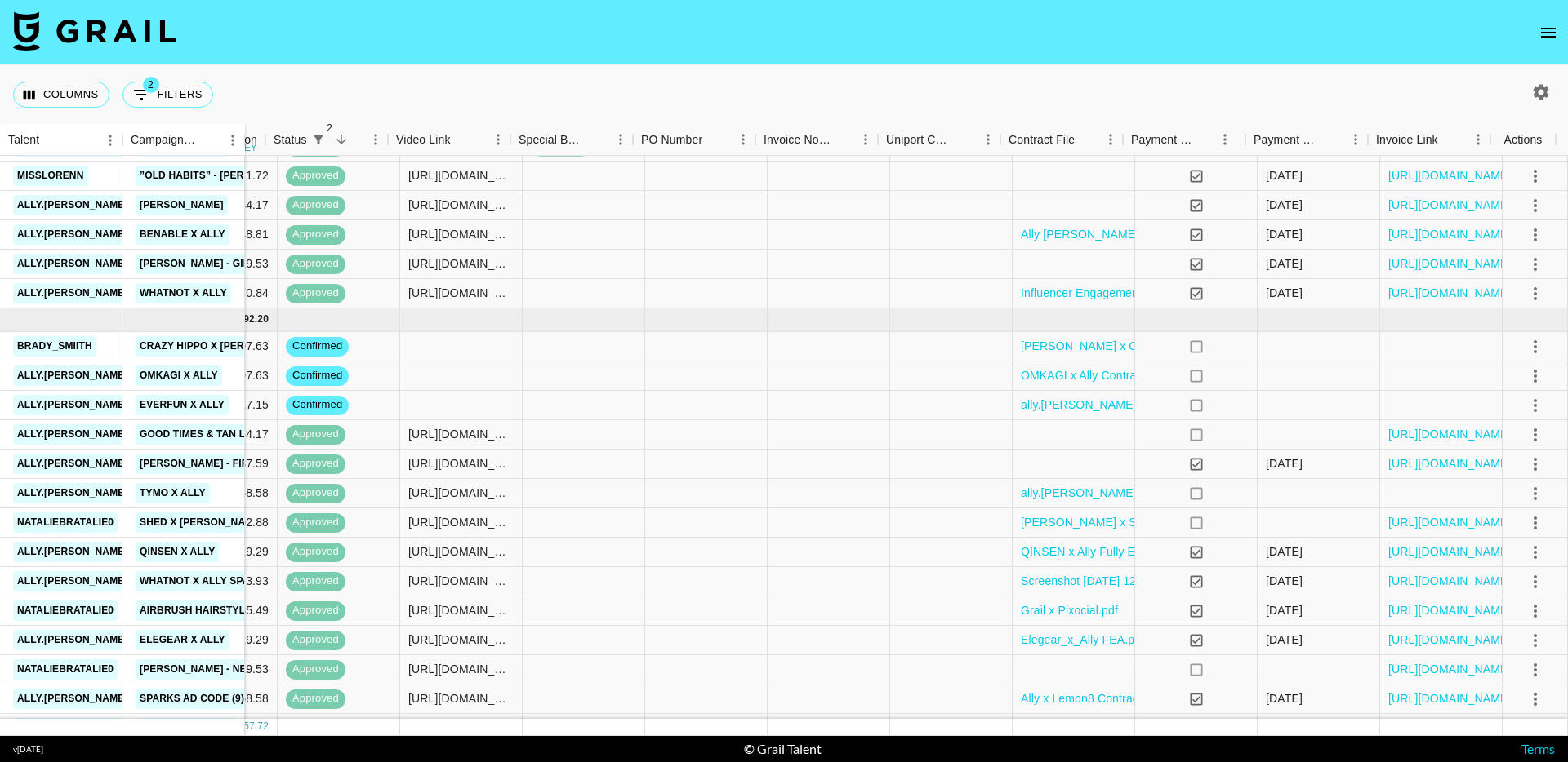
scroll to position [0, 1277]
